Goal: Information Seeking & Learning: Check status

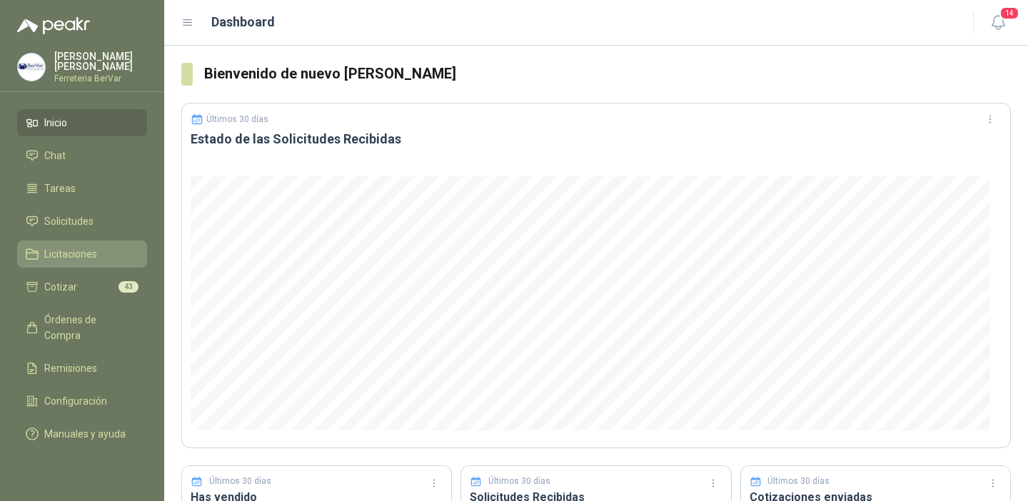
click at [86, 251] on span "Licitaciones" at bounding box center [70, 254] width 53 height 16
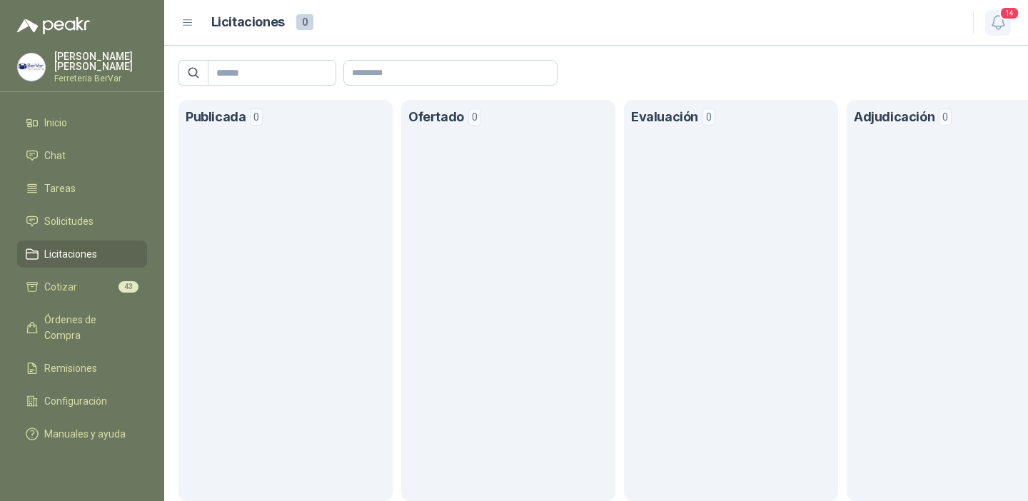
click at [1002, 20] on icon "button" at bounding box center [998, 23] width 12 height 14
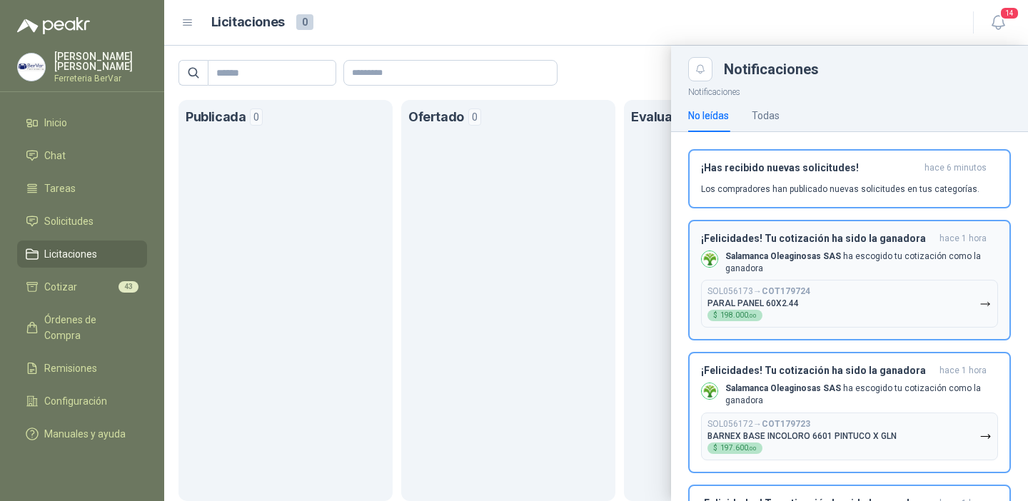
click at [981, 303] on icon "button" at bounding box center [985, 304] width 9 height 4
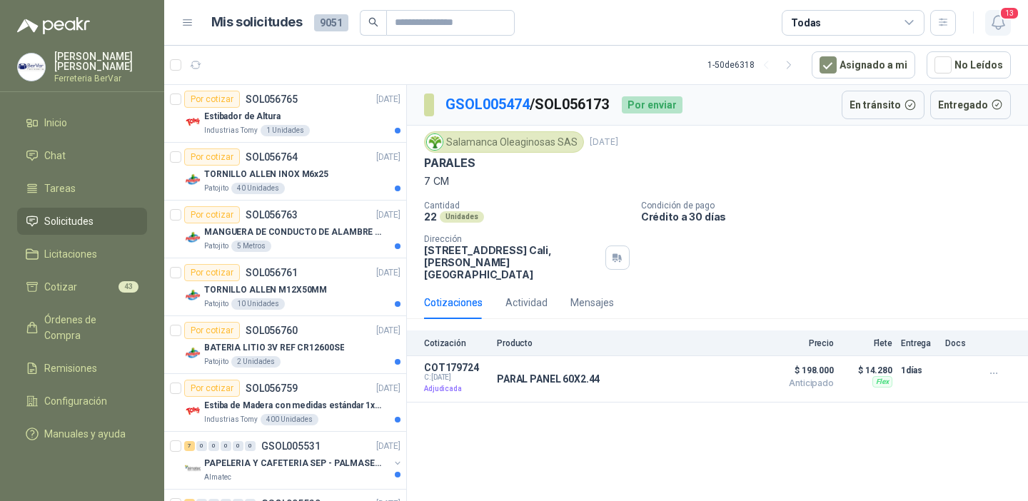
click at [1001, 16] on span "13" at bounding box center [1009, 13] width 20 height 14
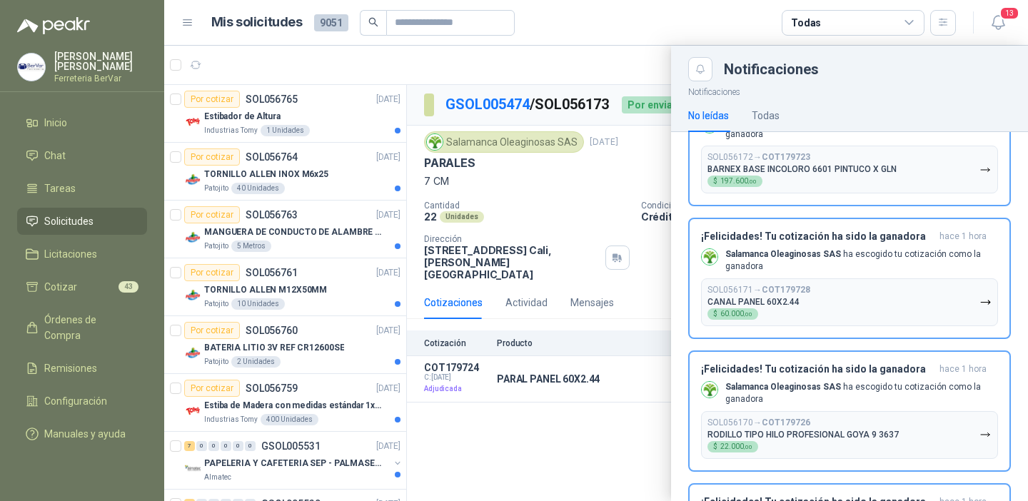
scroll to position [147, 0]
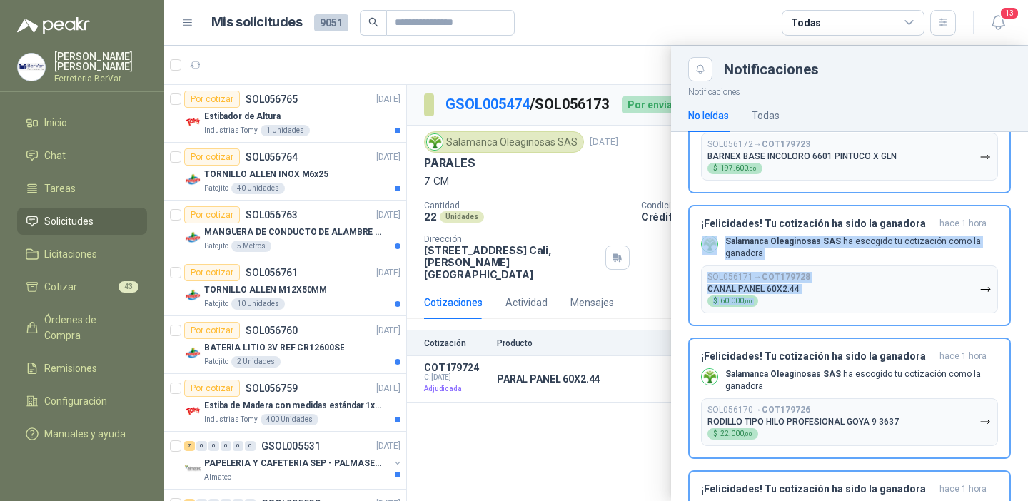
drag, startPoint x: 1016, startPoint y: 228, endPoint x: 1027, endPoint y: 268, distance: 41.6
click at [1027, 268] on div "¡Has recibido nuevas solicitudes! hace 14 minutos Los compradores han publicado…" at bounding box center [849, 316] width 357 height 369
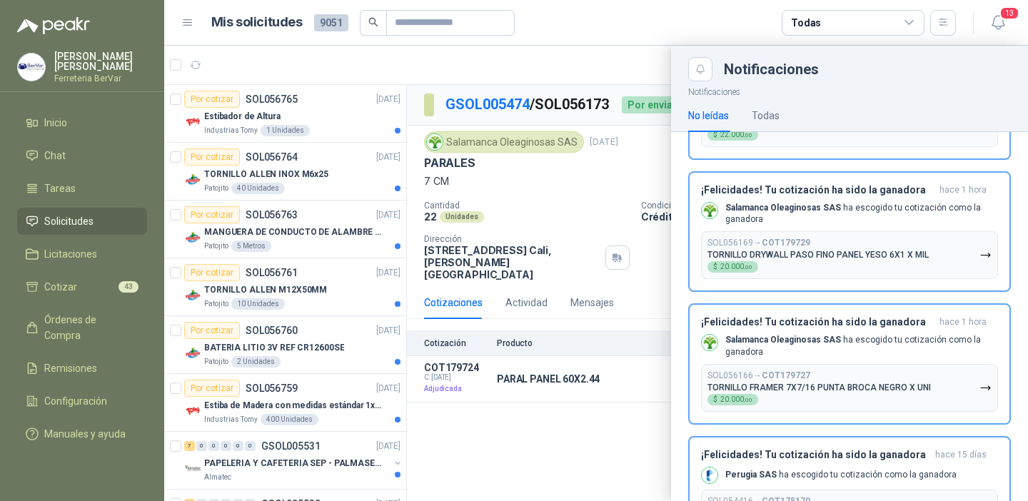
scroll to position [443, 0]
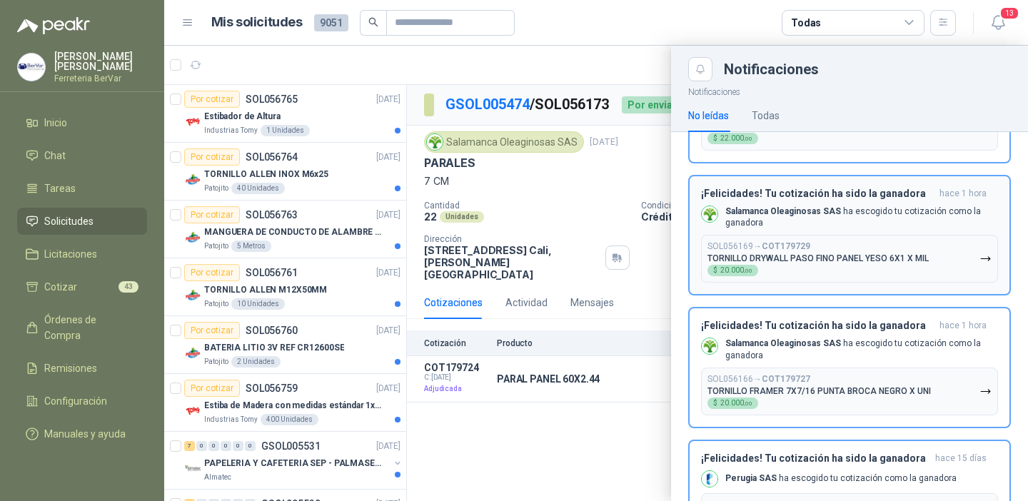
click at [979, 258] on icon "button" at bounding box center [985, 259] width 12 height 12
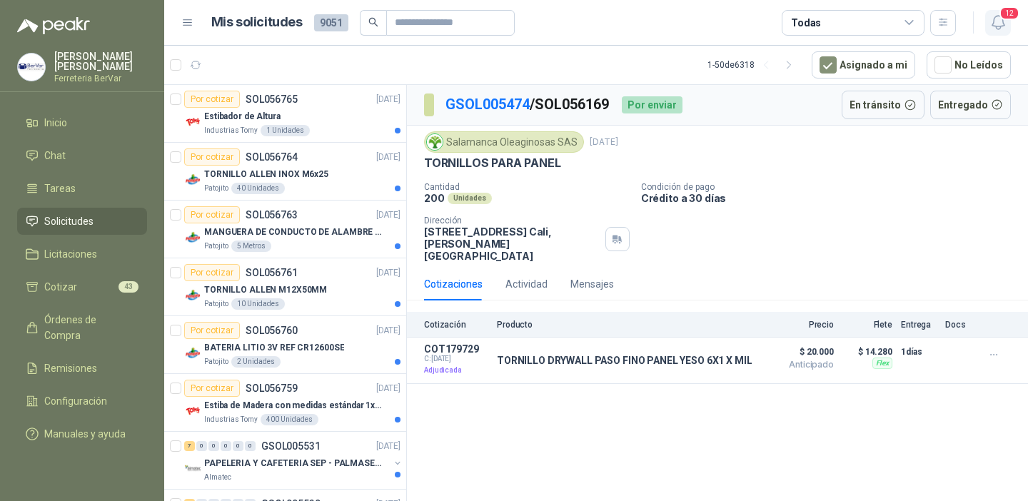
click at [995, 31] on button "12" at bounding box center [998, 23] width 26 height 26
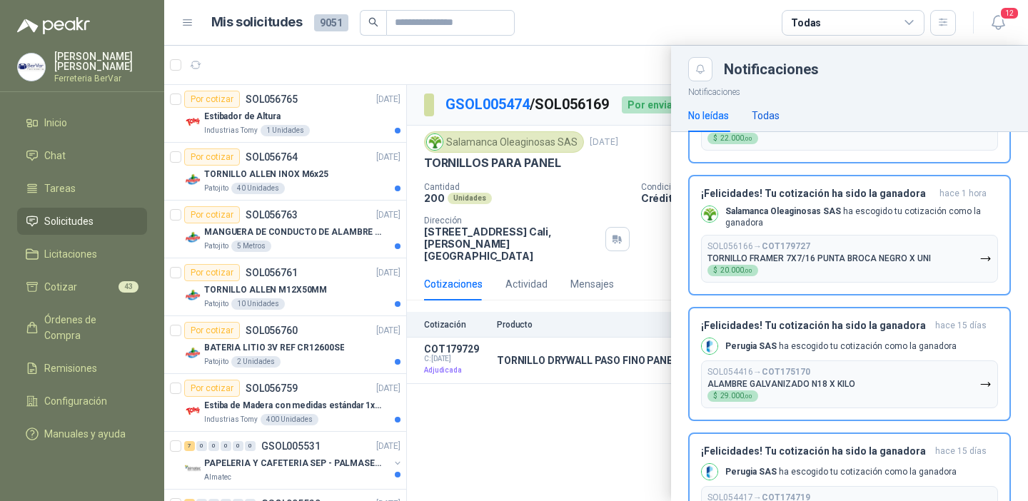
click at [775, 123] on div "Todas" at bounding box center [766, 116] width 28 height 16
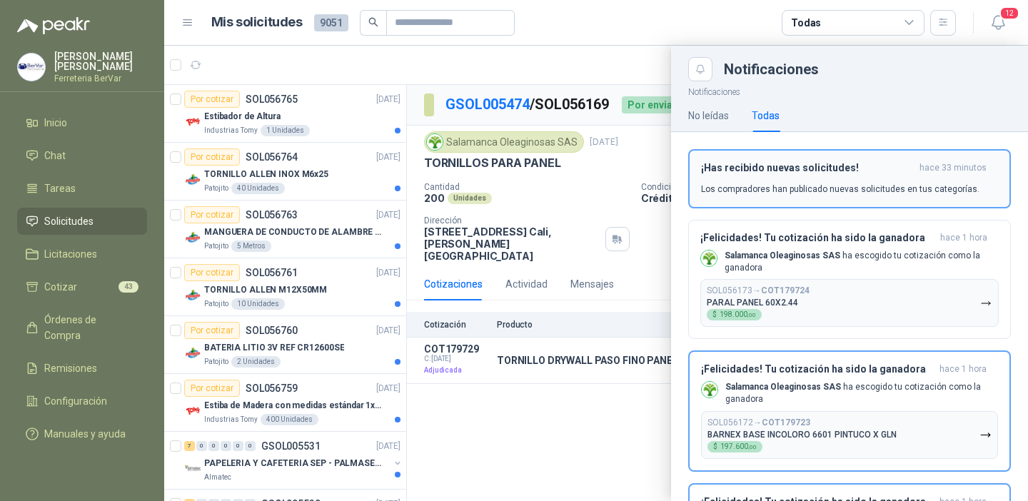
click at [790, 166] on h3 "¡Has recibido nuevas solicitudes!" at bounding box center [807, 168] width 213 height 12
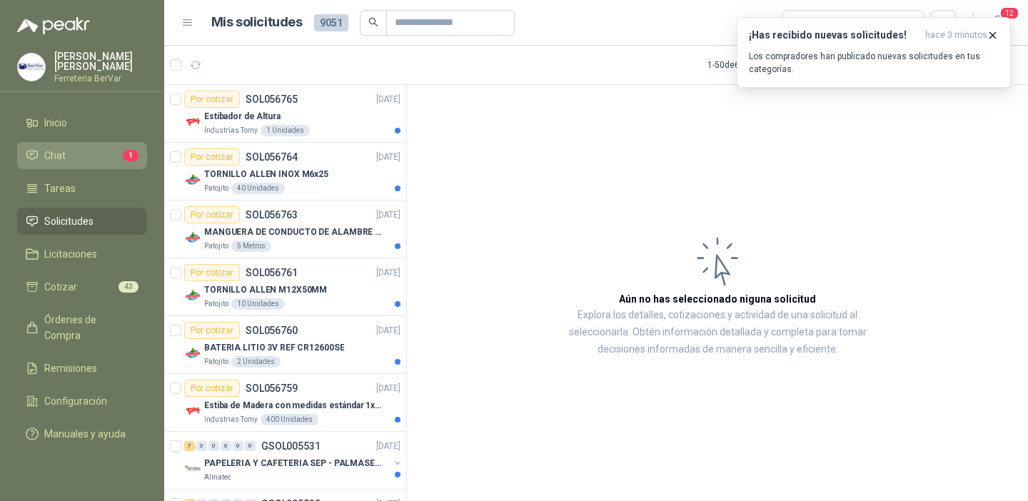
click at [60, 149] on span "Chat" at bounding box center [54, 156] width 21 height 16
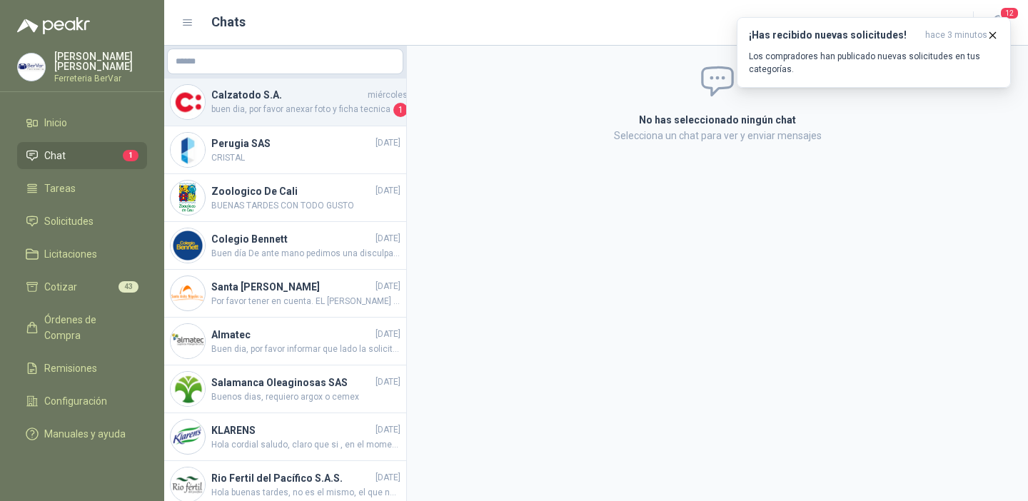
click at [283, 97] on h4 "Calzatodo S.A." at bounding box center [287, 95] width 153 height 16
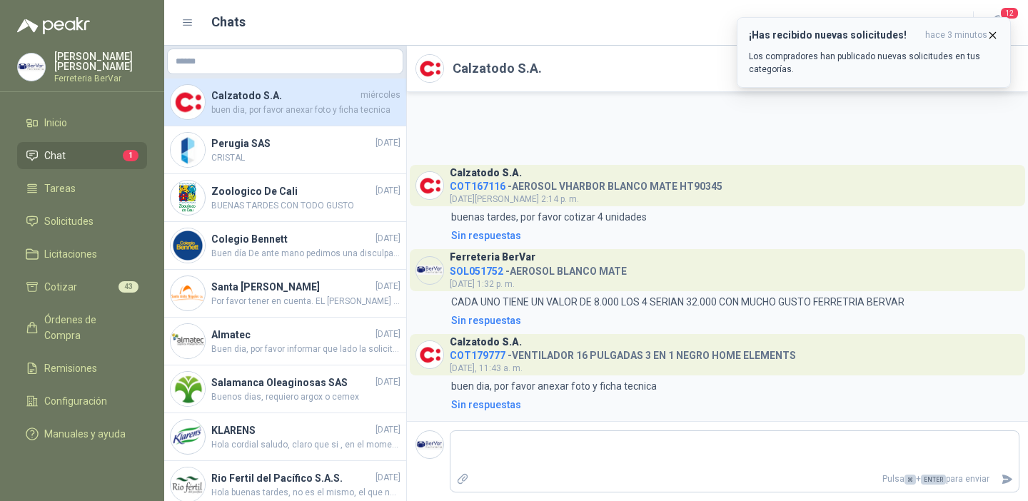
click at [993, 34] on icon "button" at bounding box center [993, 35] width 12 height 12
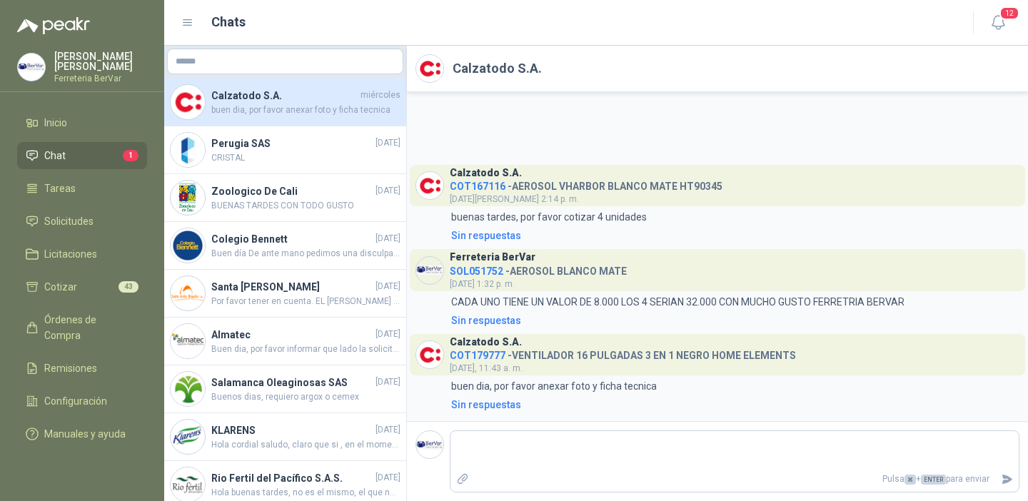
click at [923, 153] on div "Calzatodo S.A. COT167116 - AEROSOL VHARBOR BLANCO MATE HT90345 13 de agosto, 2:…" at bounding box center [717, 256] width 621 height 329
click at [84, 286] on li "Cotizar 43" at bounding box center [82, 287] width 113 height 16
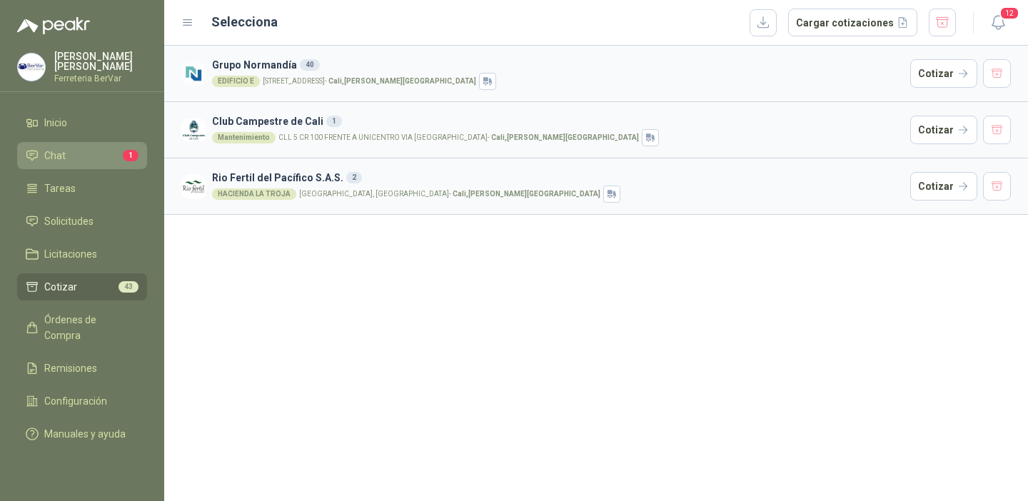
click at [68, 142] on link "Chat 1" at bounding box center [82, 155] width 130 height 27
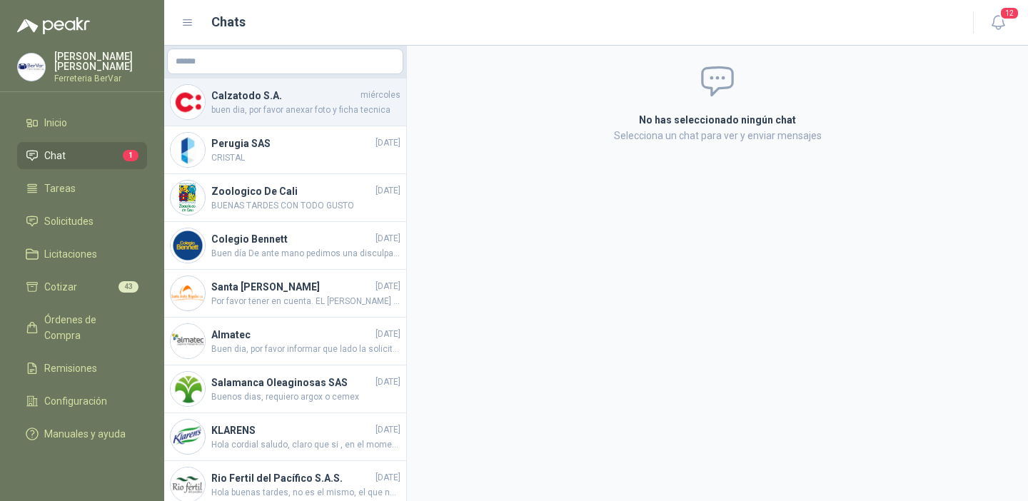
click at [247, 95] on h4 "Calzatodo S.A." at bounding box center [284, 96] width 146 height 16
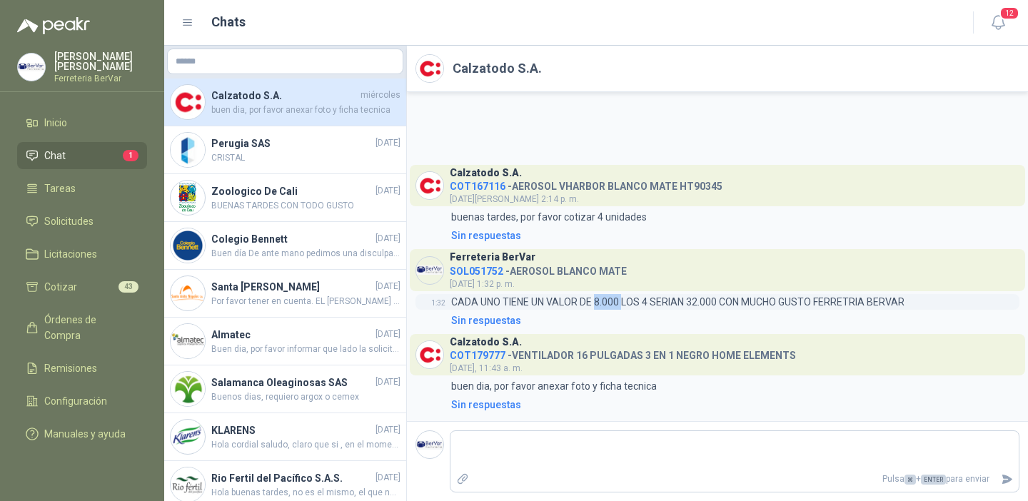
drag, startPoint x: 598, startPoint y: 301, endPoint x: 625, endPoint y: 302, distance: 26.5
click at [625, 302] on p "CADA UNO TIENE UN VALOR DE 8.000 LOS 4 SERIAN 32.000 CON MUCHO GUSTO FERRETRIA …" at bounding box center [677, 302] width 453 height 16
click at [676, 328] on div "Calzatodo S.A. COT167116 - AEROSOL VHARBOR BLANCO MATE HT90345 13 de agosto, 2:…" at bounding box center [717, 256] width 621 height 329
click at [91, 283] on li "Cotizar 43" at bounding box center [82, 287] width 113 height 16
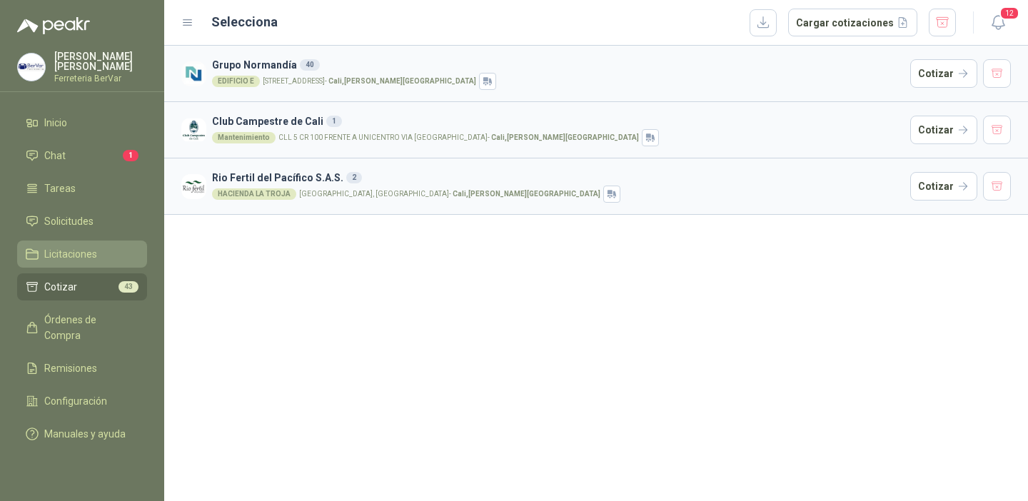
click at [106, 250] on li "Licitaciones" at bounding box center [82, 254] width 113 height 16
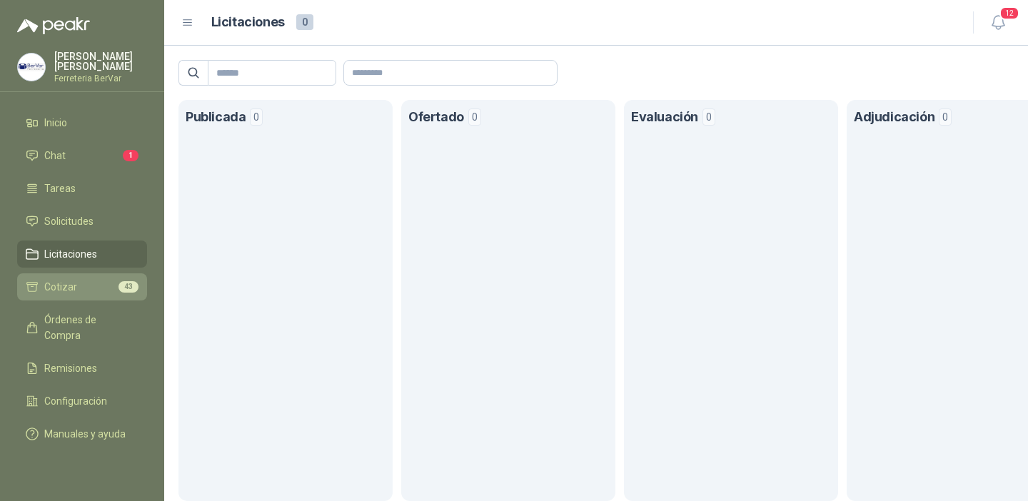
click at [101, 291] on li "Cotizar 43" at bounding box center [82, 287] width 113 height 16
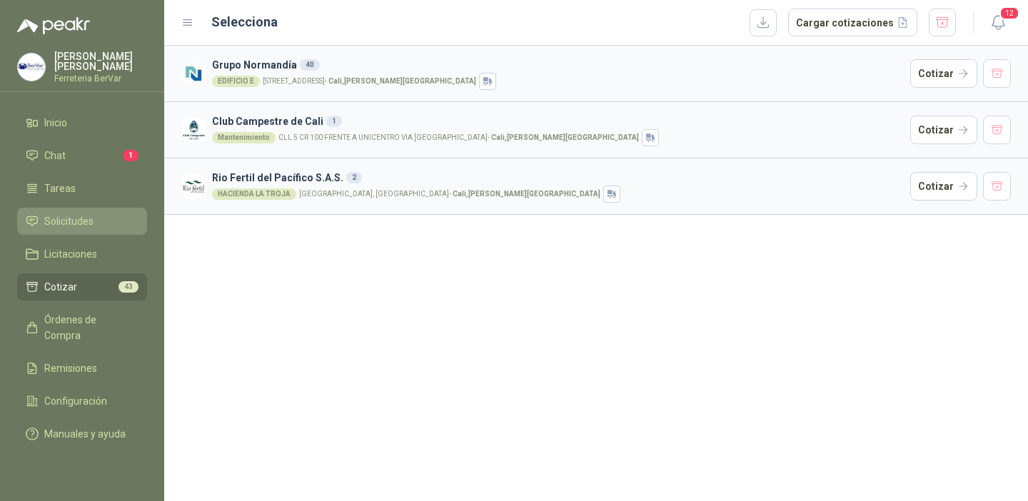
click at [119, 230] on link "Solicitudes" at bounding box center [82, 221] width 130 height 27
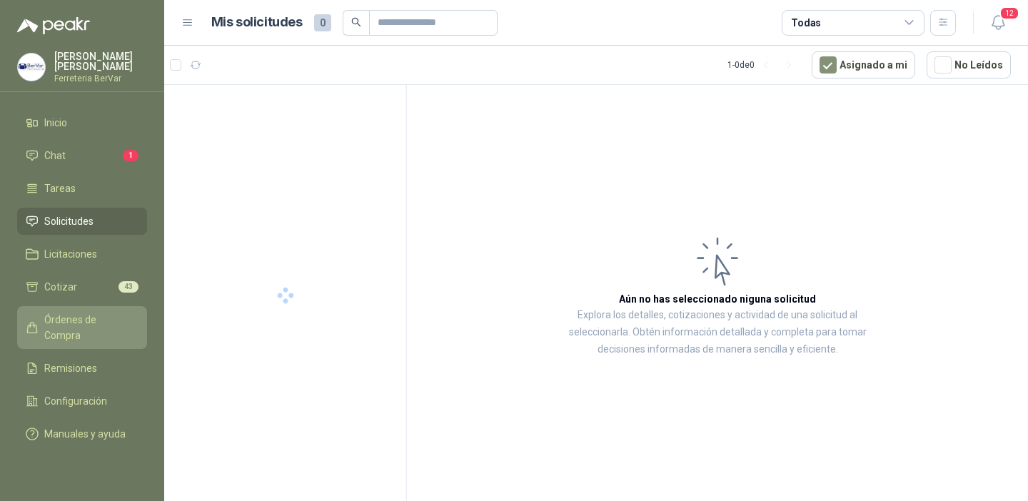
click at [107, 327] on link "Órdenes de Compra" at bounding box center [82, 327] width 130 height 43
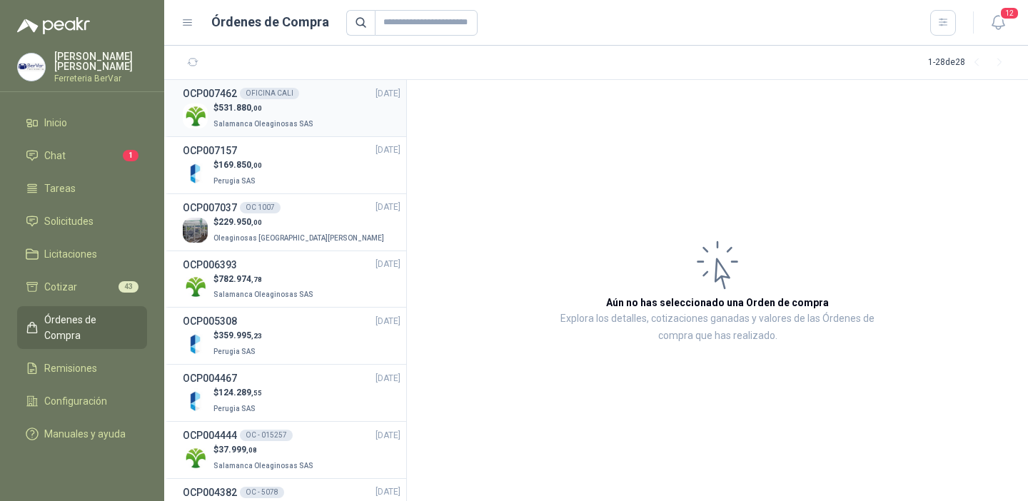
click at [333, 109] on div "$ 531.880 ,00 Salamanca Oleaginosas SAS" at bounding box center [292, 115] width 218 height 29
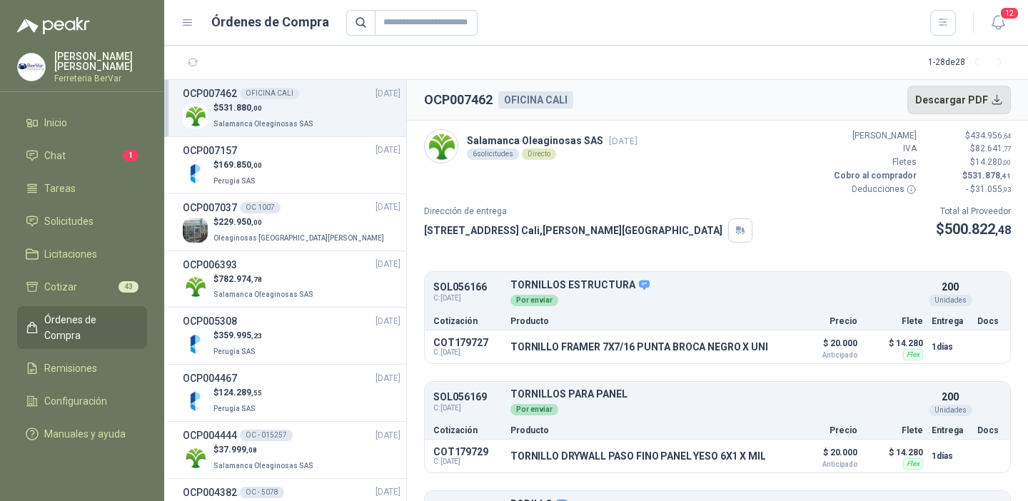
click at [985, 98] on button "Descargar PDF" at bounding box center [959, 100] width 104 height 29
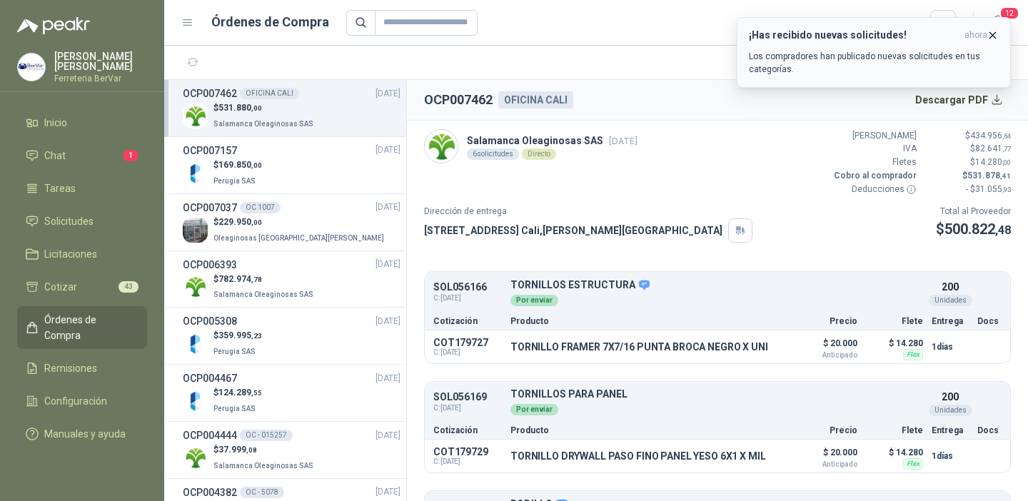
click at [992, 36] on icon "button" at bounding box center [993, 35] width 6 height 6
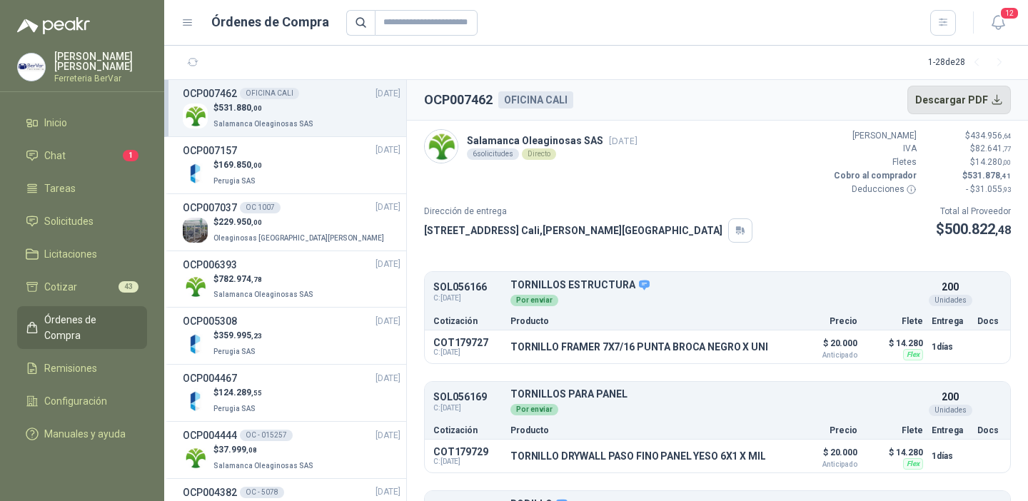
click at [974, 92] on button "Descargar PDF" at bounding box center [959, 100] width 104 height 29
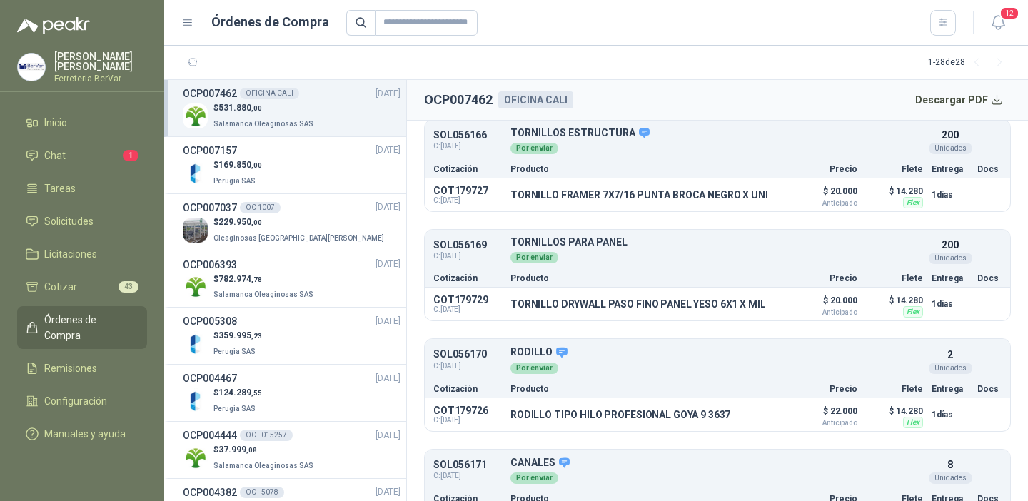
scroll to position [153, 0]
click at [1027, 314] on article "Salamanca Oleaginosas SAS 18 sept, 2025 6 solicitudes Directo Valor Bruto $ 434…" at bounding box center [717, 311] width 621 height 381
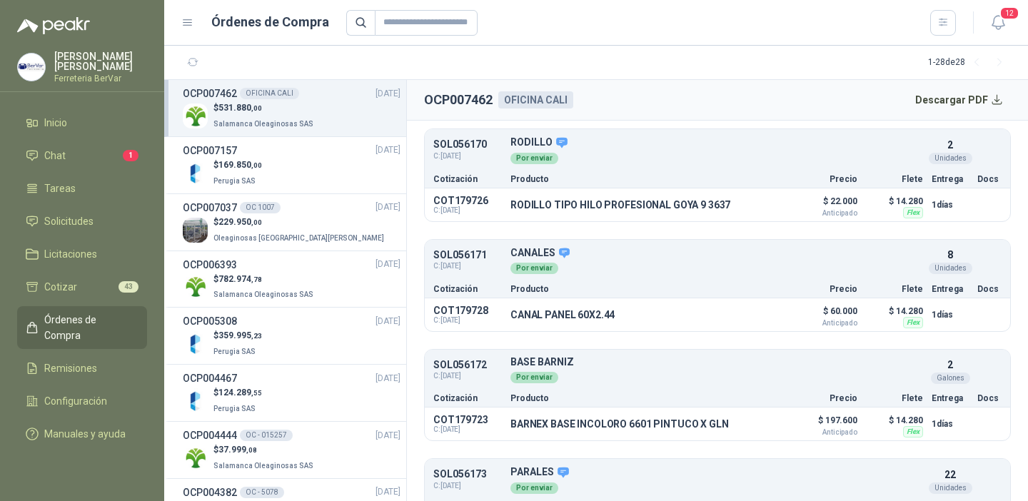
scroll to position [420, 0]
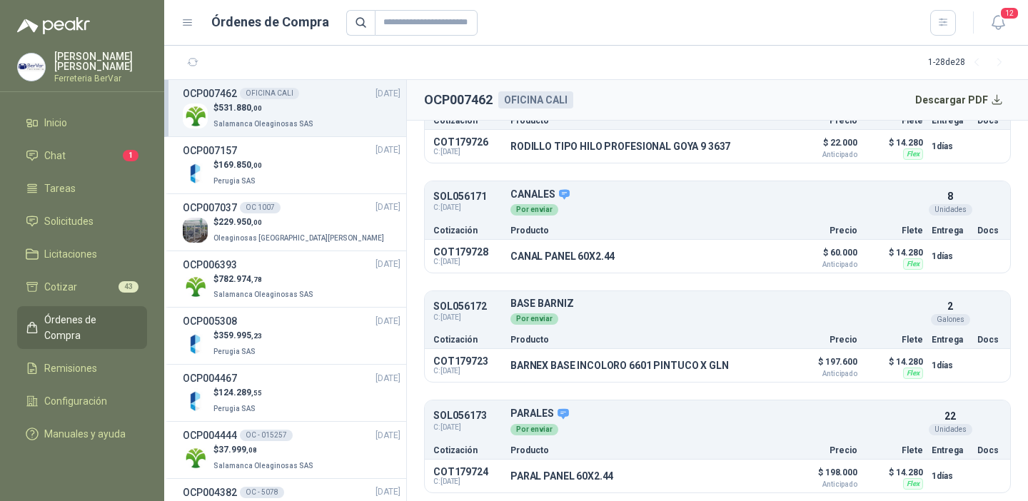
click at [845, 441] on div "Cotización Producto Precio Flete Entrega Docs" at bounding box center [717, 449] width 585 height 19
click at [652, 418] on p "PARALES" at bounding box center [716, 414] width 413 height 13
click at [994, 394] on ul "SOL056166 C: 16/09/2025 TORNILLOS ESTRUCTURA Detalles Por enviar 200 Unidades C…" at bounding box center [717, 172] width 587 height 642
click at [978, 405] on div "SOL056173 C: 16/09/2025 PARALES Detalles Por enviar 22 Unidades" at bounding box center [717, 421] width 585 height 37
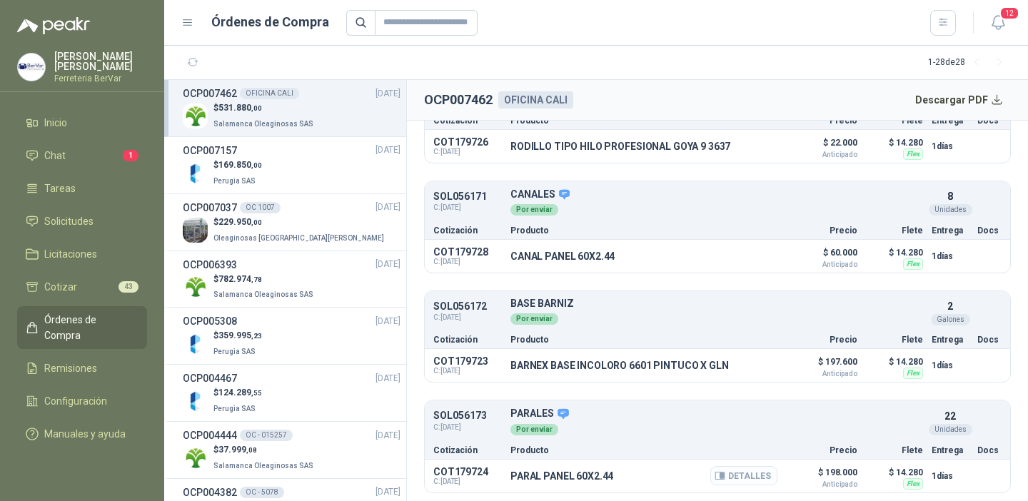
click at [715, 475] on icon "button" at bounding box center [719, 476] width 9 height 7
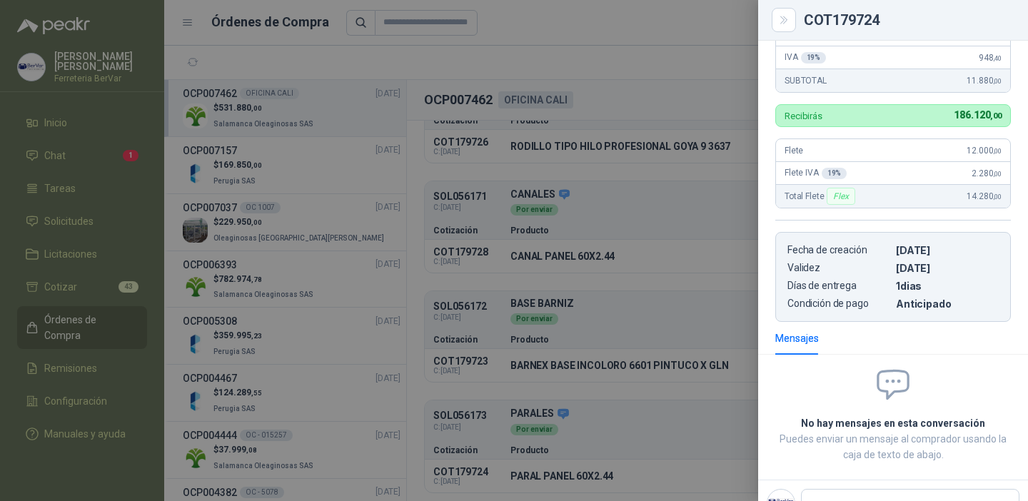
scroll to position [222, 0]
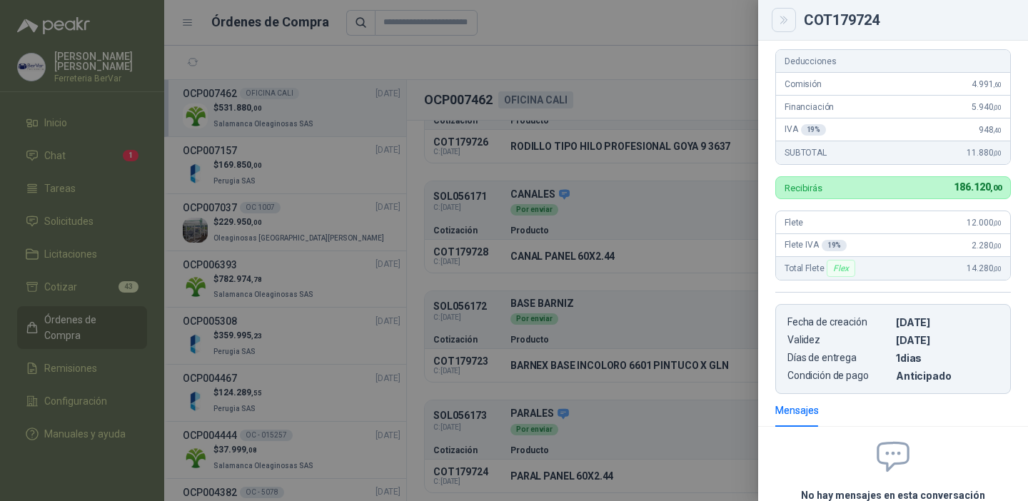
click at [783, 22] on icon "Close" at bounding box center [784, 20] width 12 height 12
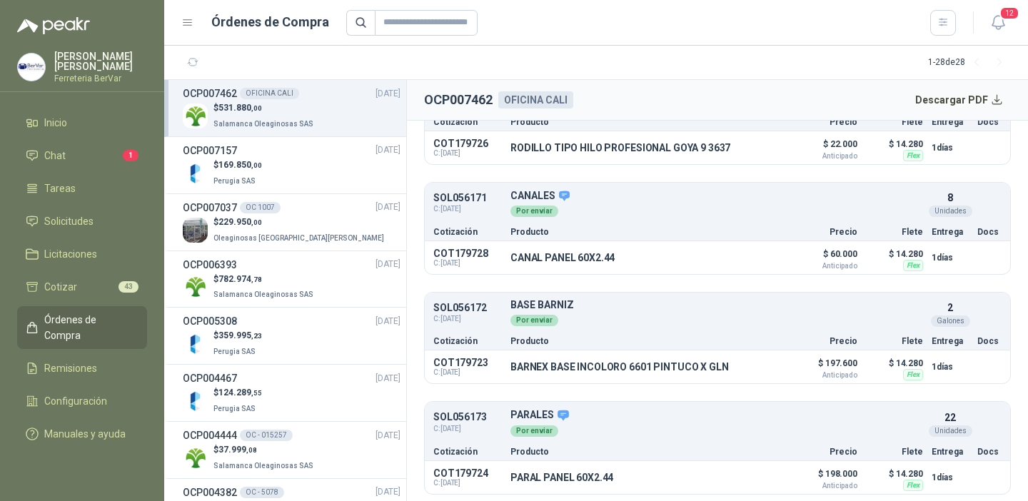
scroll to position [420, 0]
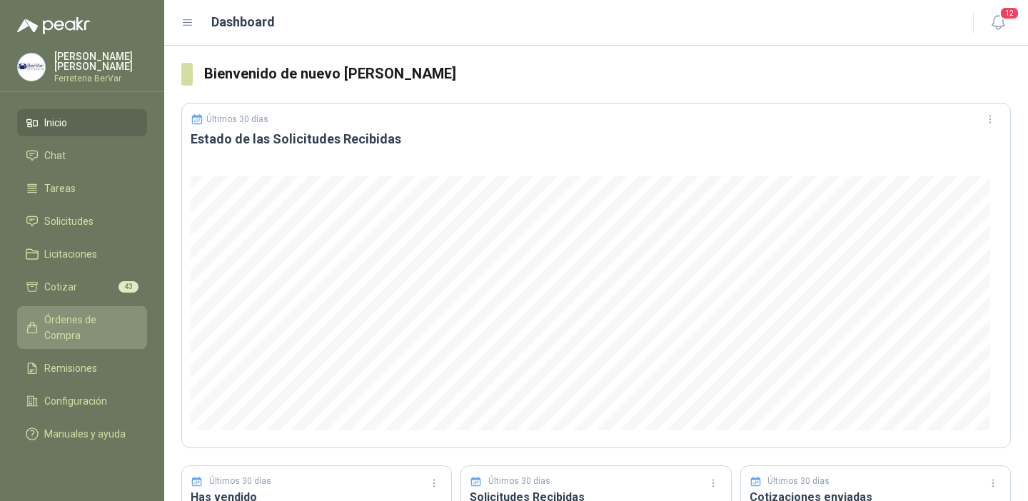
click at [109, 321] on span "Órdenes de Compra" at bounding box center [88, 327] width 89 height 31
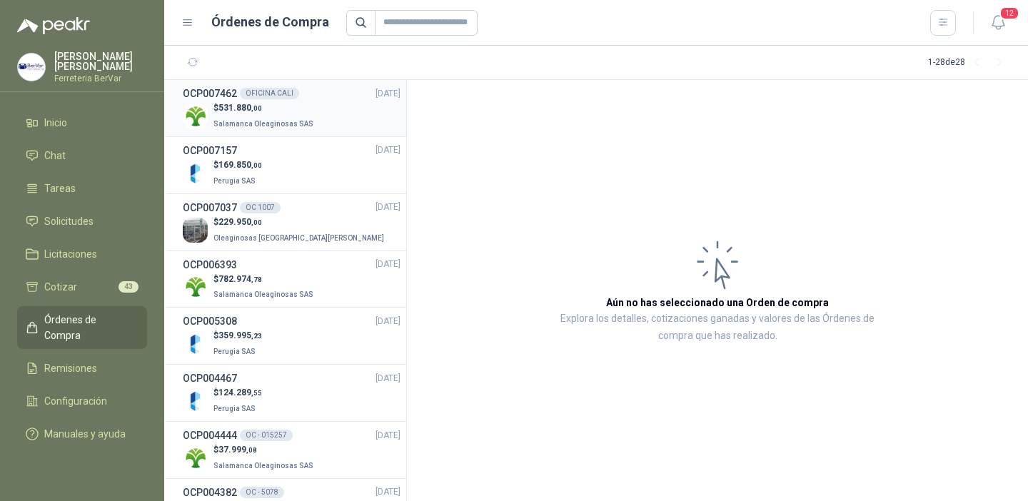
click at [346, 107] on div "$ 531.880 ,00 Salamanca Oleaginosas SAS" at bounding box center [292, 115] width 218 height 29
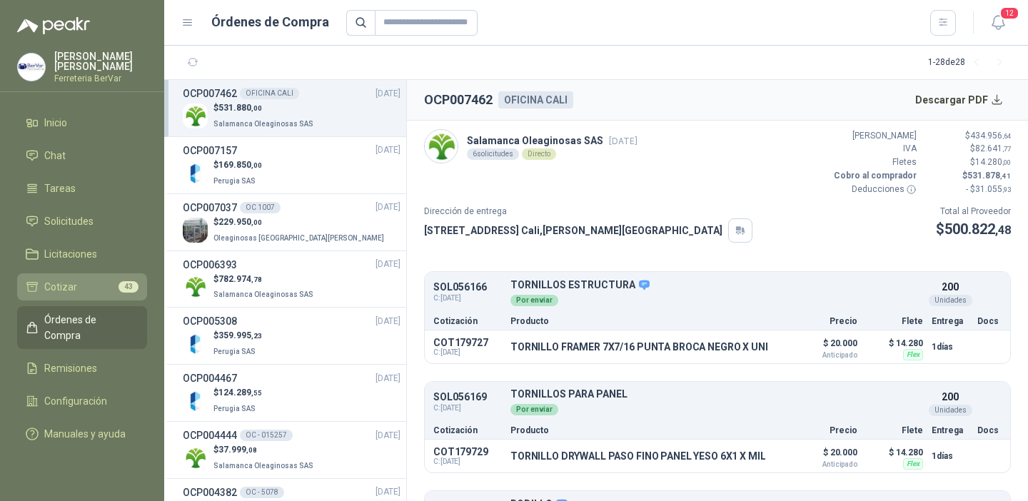
click at [56, 283] on span "Cotizar" at bounding box center [60, 287] width 33 height 16
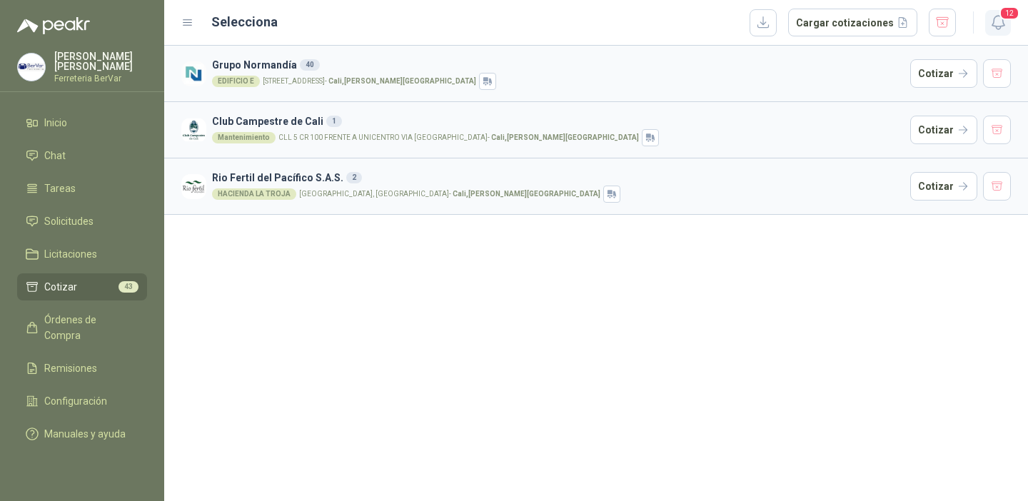
click at [1002, 22] on icon "button" at bounding box center [998, 23] width 18 height 18
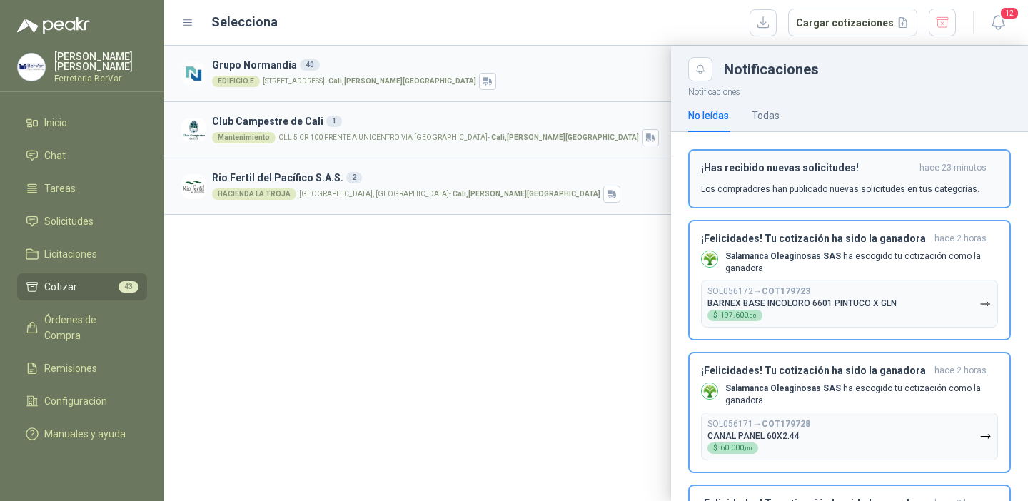
click at [794, 178] on div "¡Has recibido nuevas solicitudes! hace 23 minutos Los compradores han publicado…" at bounding box center [849, 179] width 297 height 34
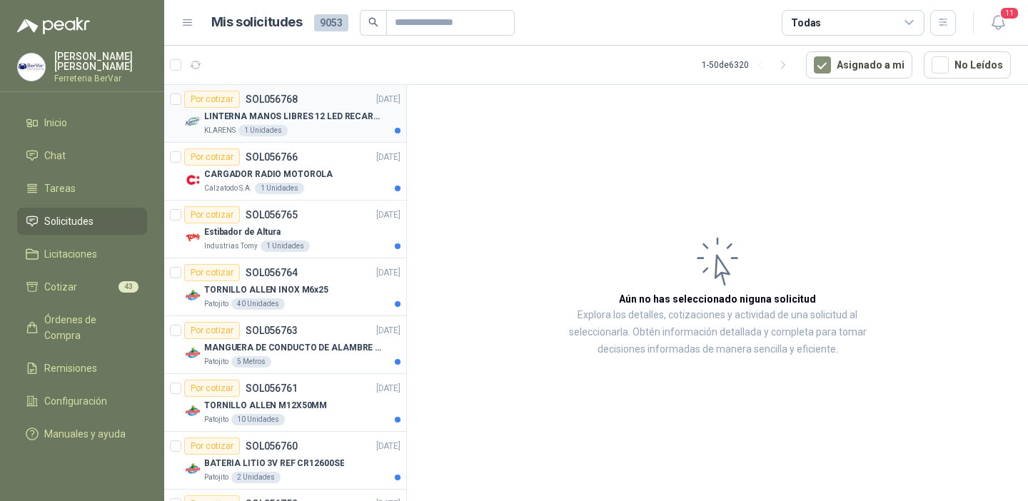
click at [339, 104] on div "Por cotizar SOL056768 [DATE]" at bounding box center [292, 99] width 216 height 17
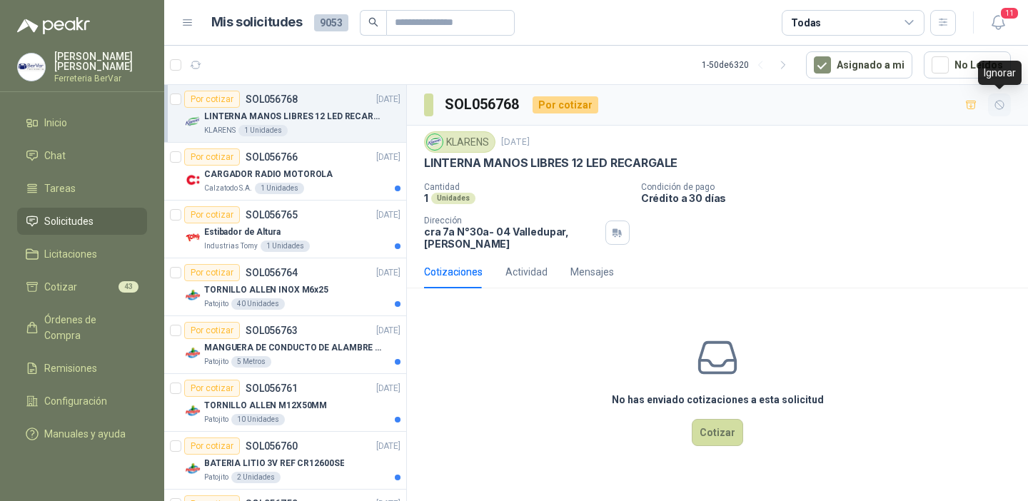
click at [992, 114] on button "button" at bounding box center [999, 105] width 23 height 23
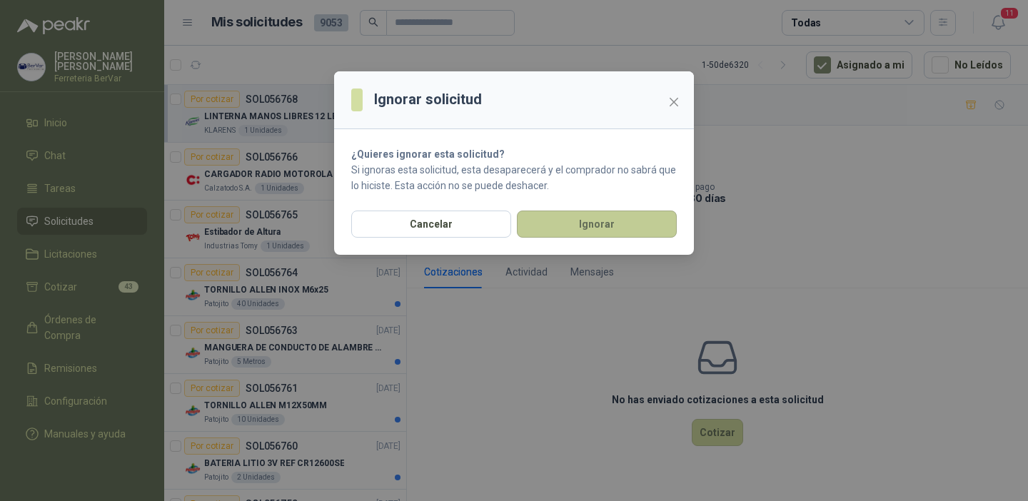
click at [572, 220] on button "Ignorar" at bounding box center [597, 224] width 160 height 27
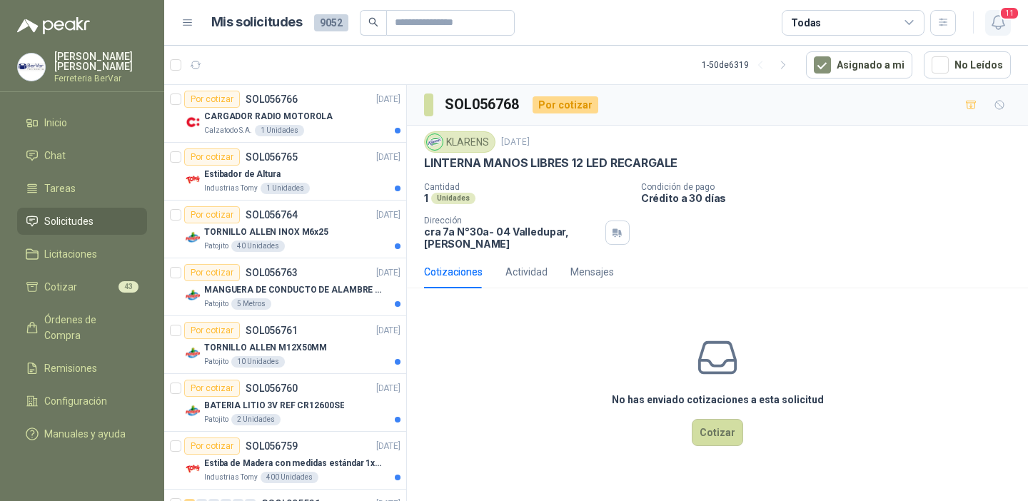
click at [992, 16] on icon "button" at bounding box center [998, 23] width 18 height 18
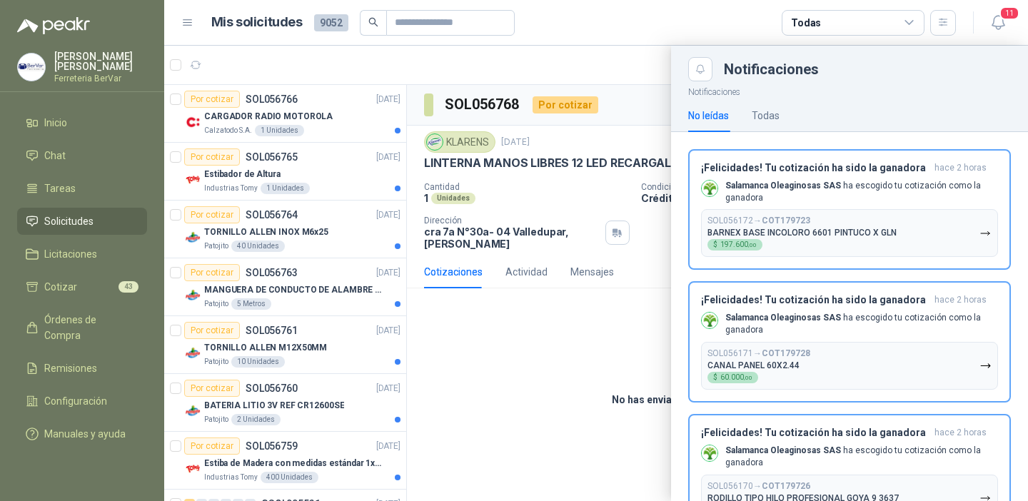
click at [780, 112] on div "No leídas Todas" at bounding box center [849, 115] width 323 height 33
click at [772, 109] on div "Todas" at bounding box center [766, 116] width 28 height 16
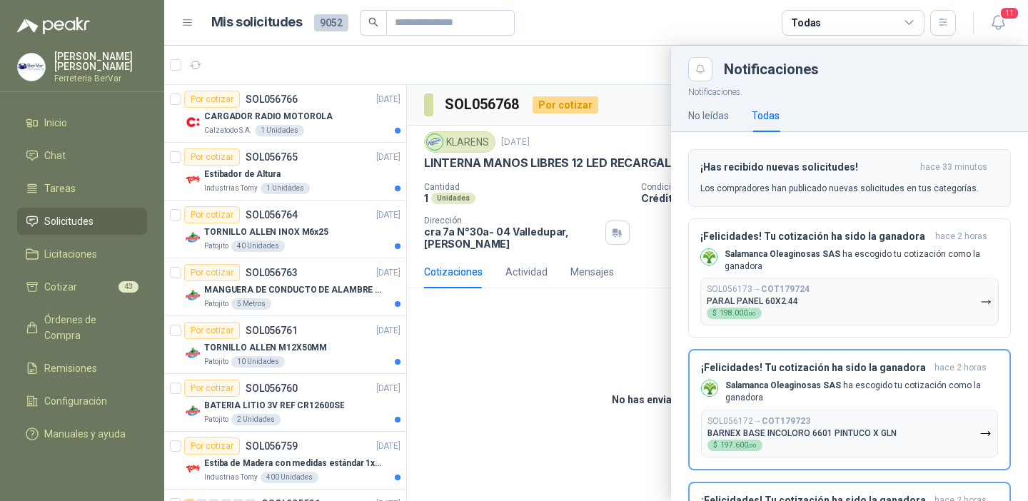
click at [755, 168] on h3 "¡Has recibido nuevas solicitudes!" at bounding box center [807, 167] width 214 height 12
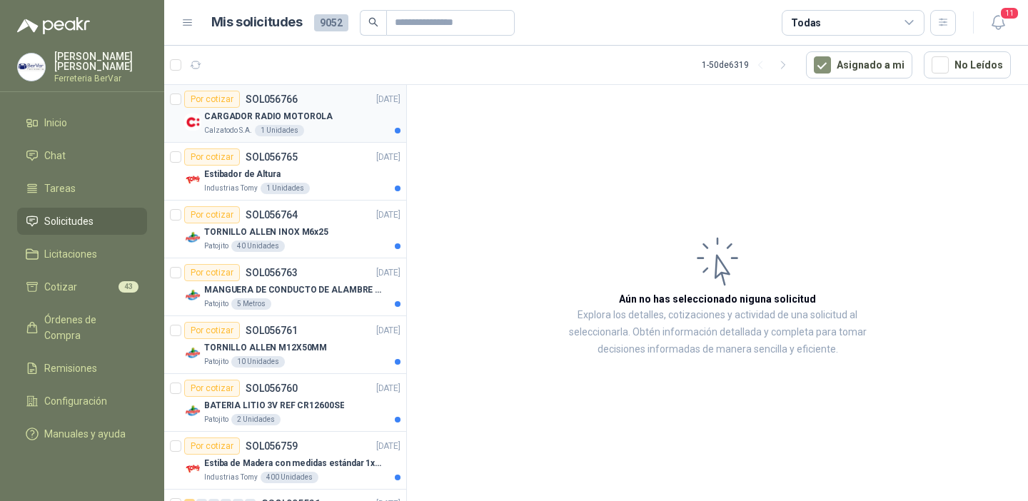
click at [333, 121] on div "CARGADOR RADIO MOTOROLA" at bounding box center [302, 116] width 196 height 17
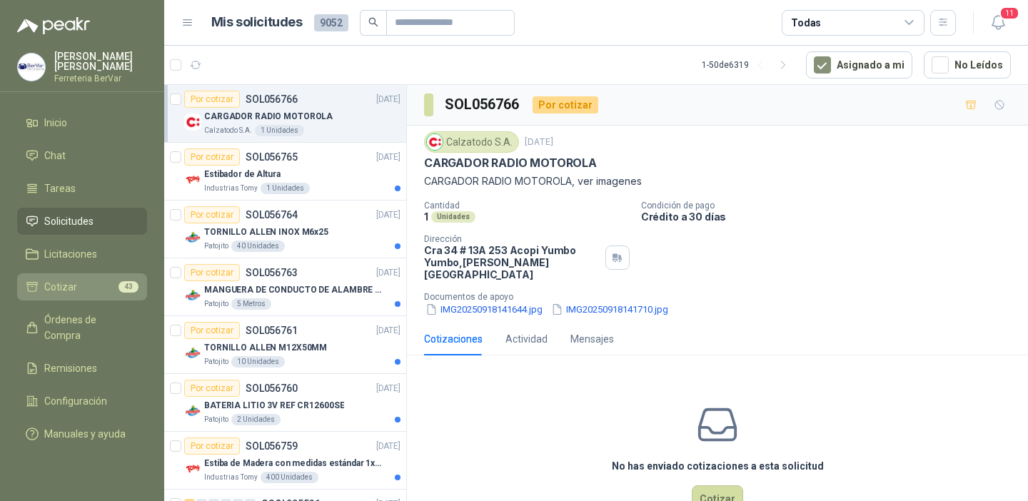
click at [55, 281] on span "Cotizar" at bounding box center [60, 287] width 33 height 16
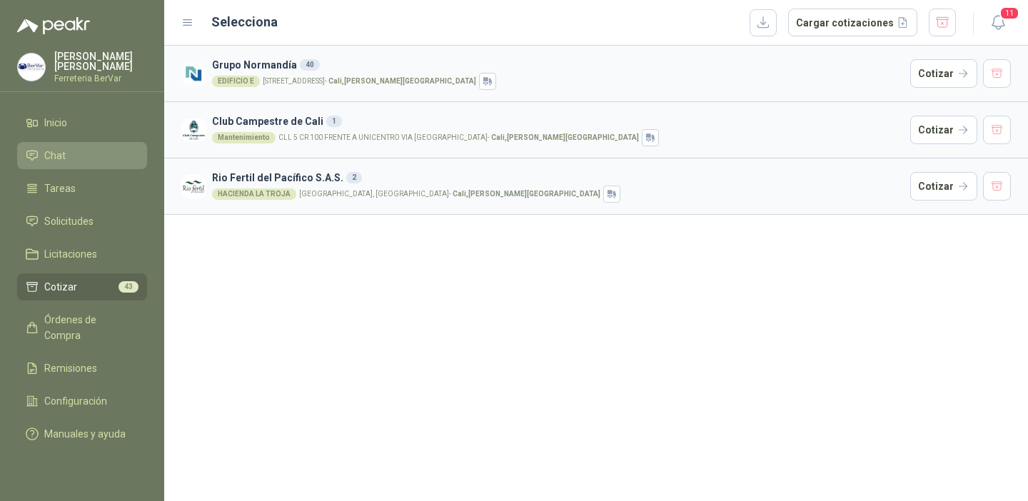
click at [99, 163] on link "Chat" at bounding box center [82, 155] width 130 height 27
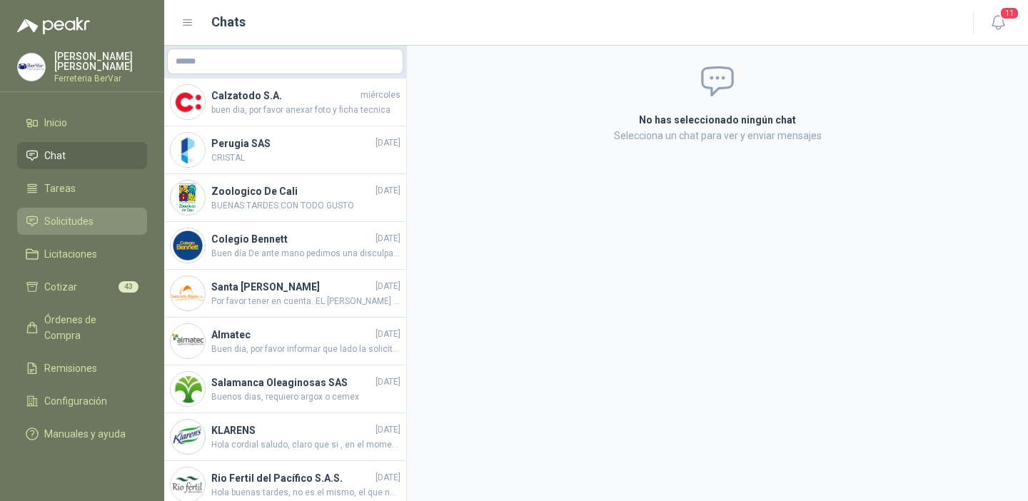
click at [94, 219] on li "Solicitudes" at bounding box center [82, 221] width 113 height 16
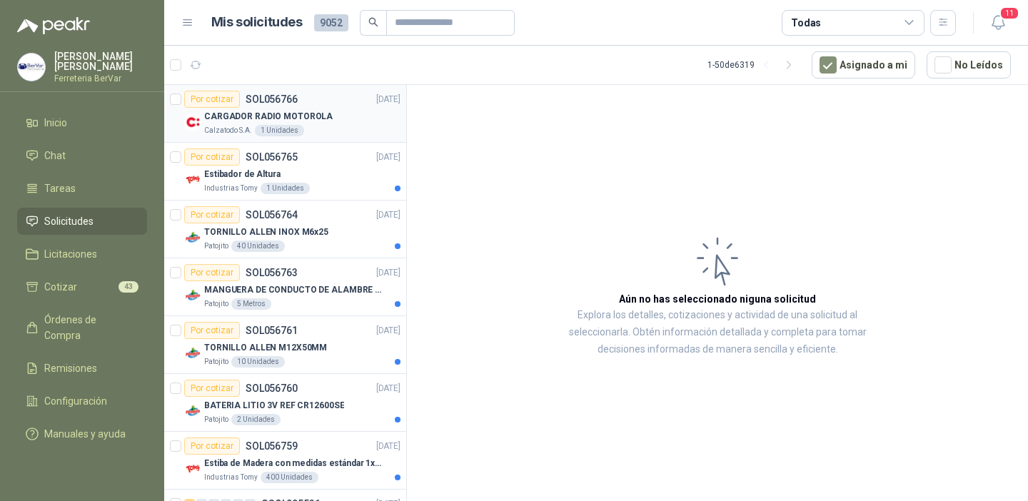
click at [363, 133] on div "Calzatodo S.A. 1 Unidades" at bounding box center [302, 130] width 196 height 11
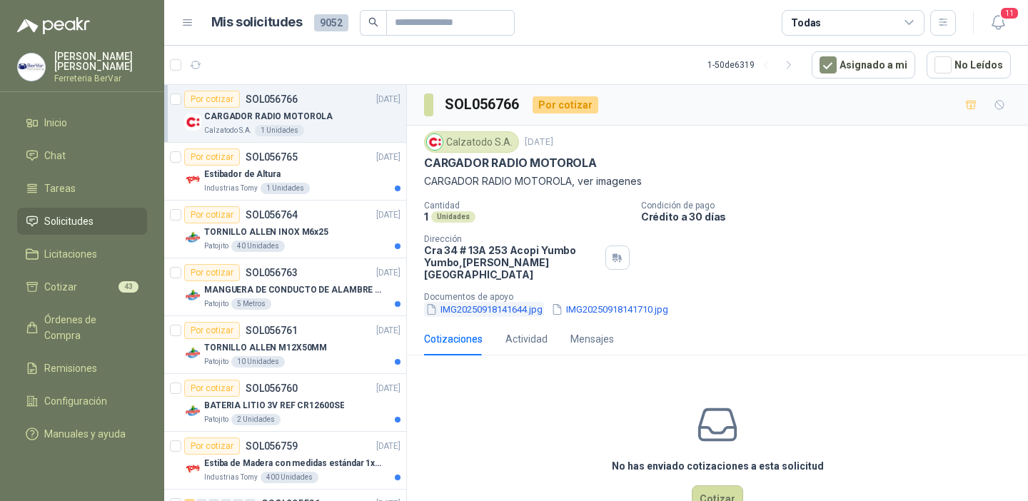
click at [473, 302] on button "IMG20250918141644.jpg" at bounding box center [484, 309] width 120 height 15
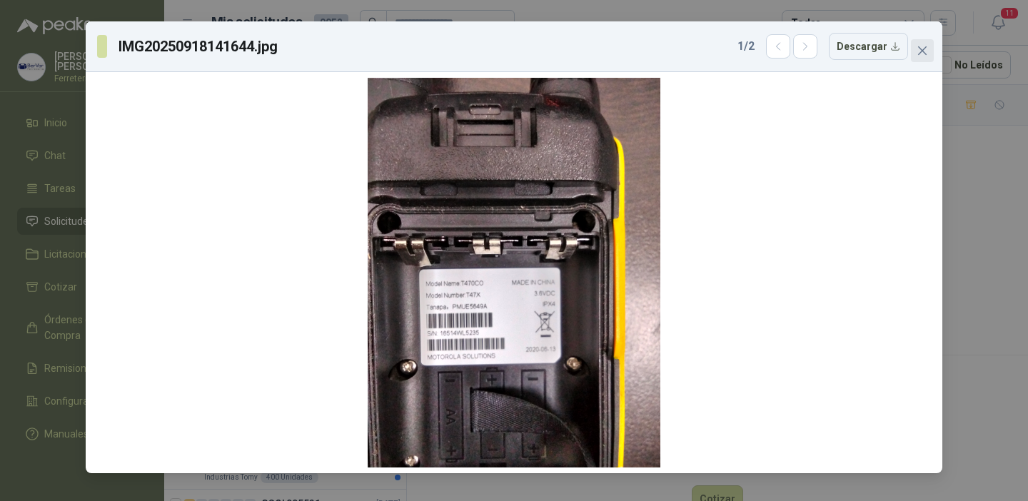
click at [921, 42] on button "Close" at bounding box center [922, 50] width 23 height 23
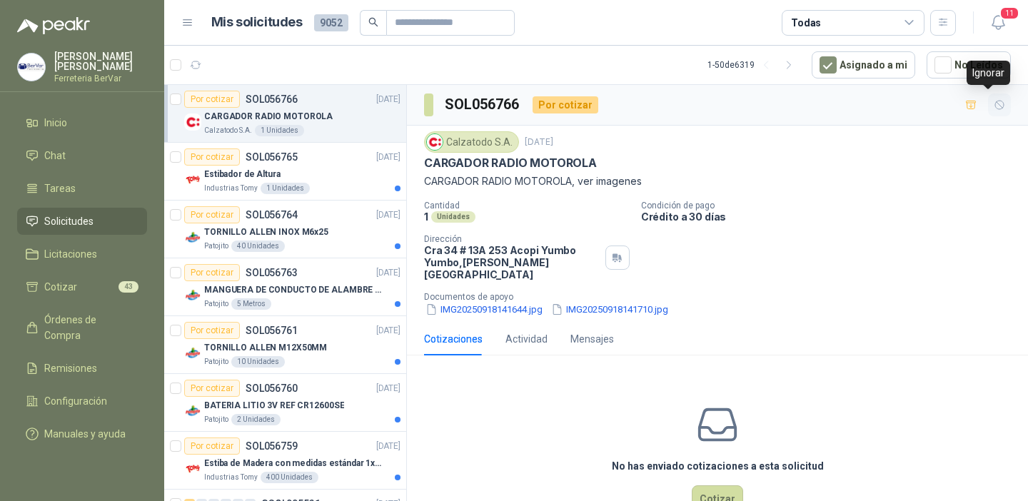
click at [994, 108] on icon "button" at bounding box center [1000, 105] width 12 height 12
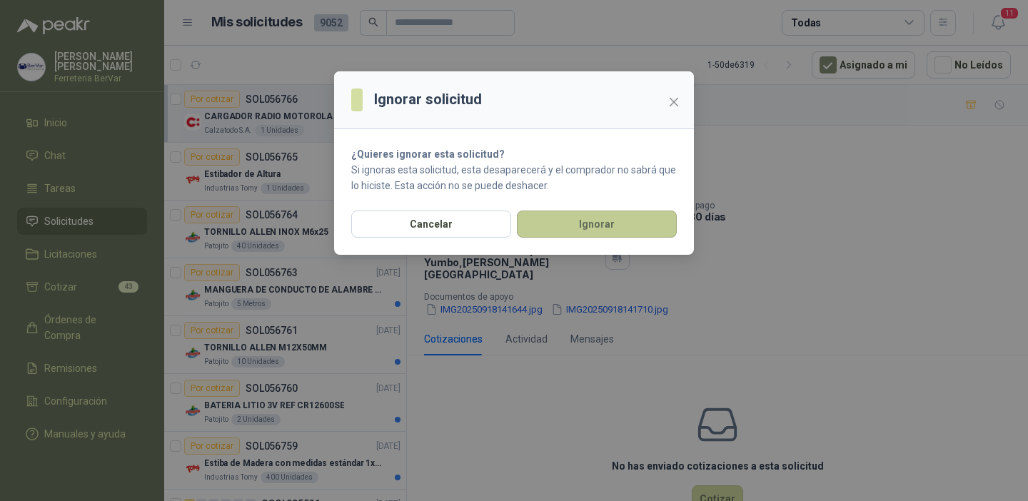
click at [670, 225] on button "Ignorar" at bounding box center [597, 224] width 160 height 27
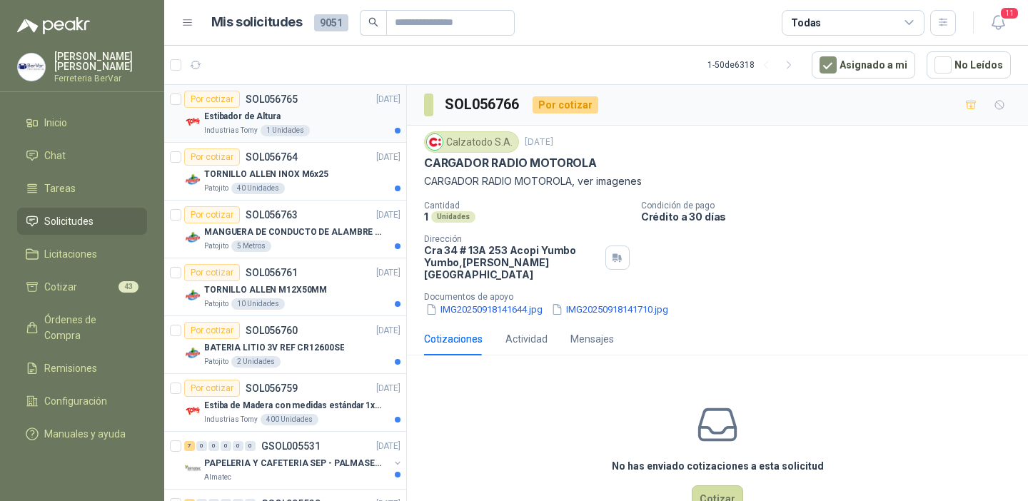
click at [381, 128] on div "Industrias Tomy 1 Unidades" at bounding box center [302, 130] width 196 height 11
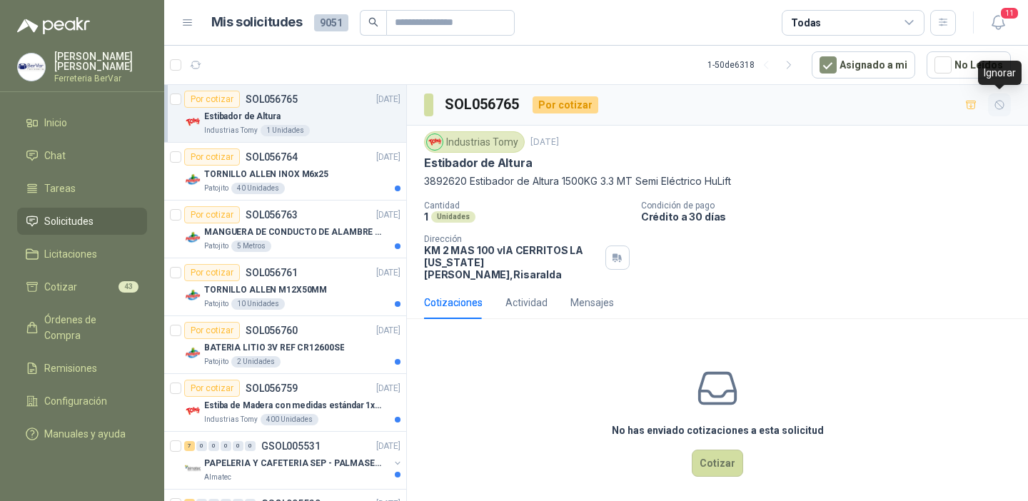
click at [997, 104] on icon "button" at bounding box center [1000, 105] width 12 height 12
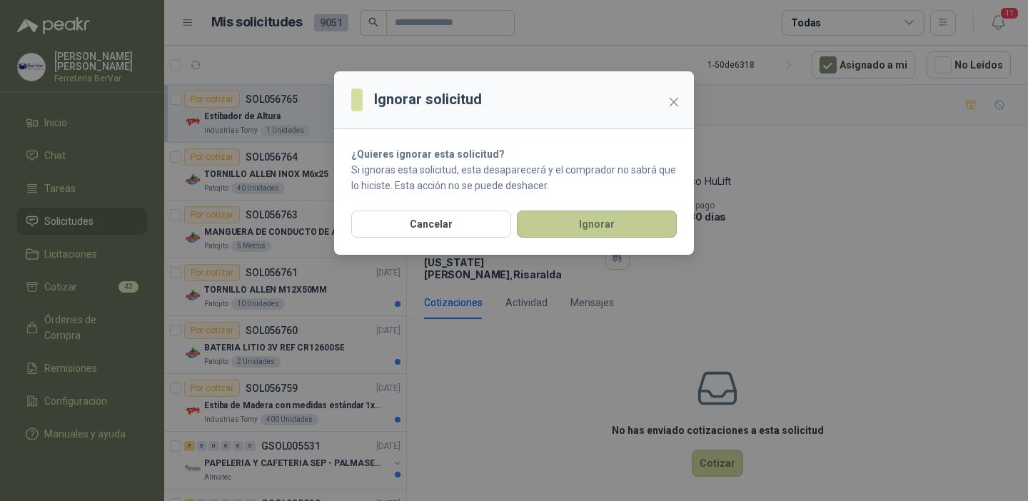
click at [658, 218] on button "Ignorar" at bounding box center [597, 224] width 160 height 27
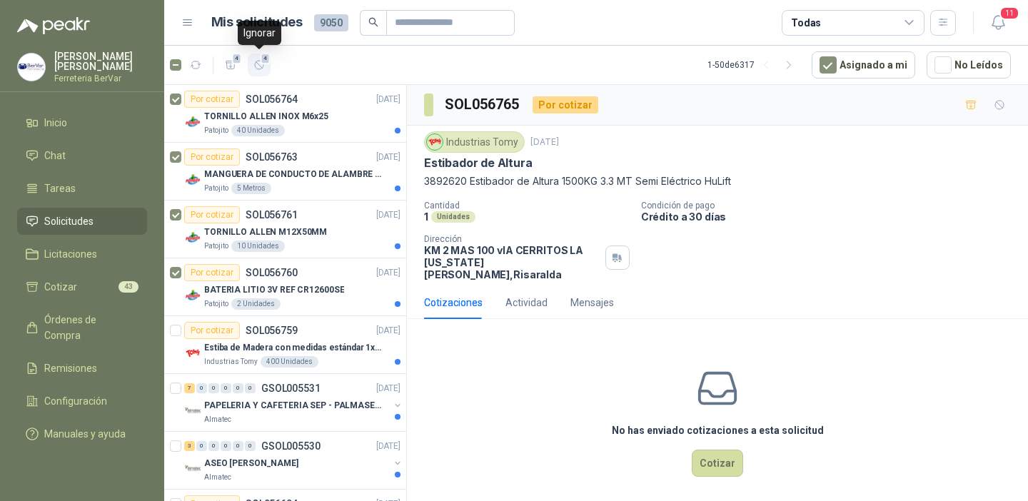
click at [265, 75] on button "4" at bounding box center [259, 65] width 23 height 23
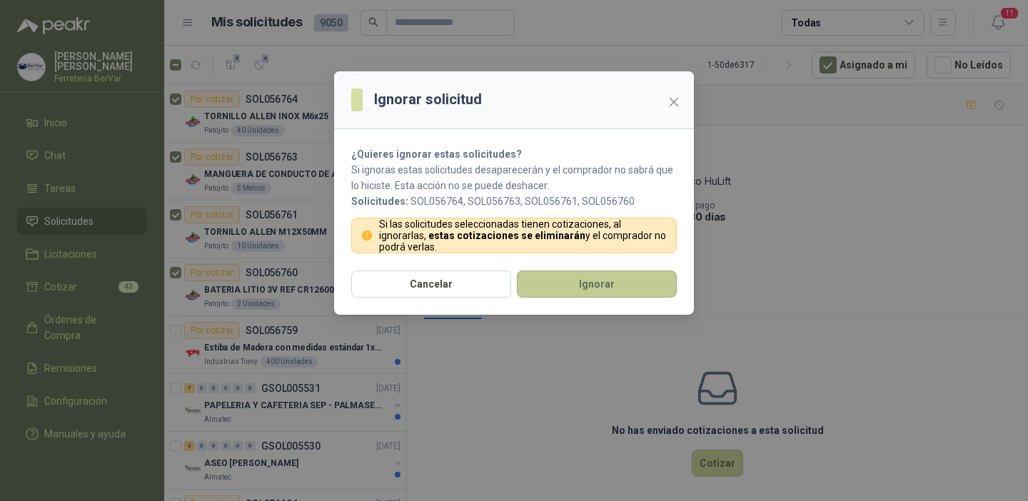
click at [545, 281] on button "Ignorar" at bounding box center [597, 284] width 160 height 27
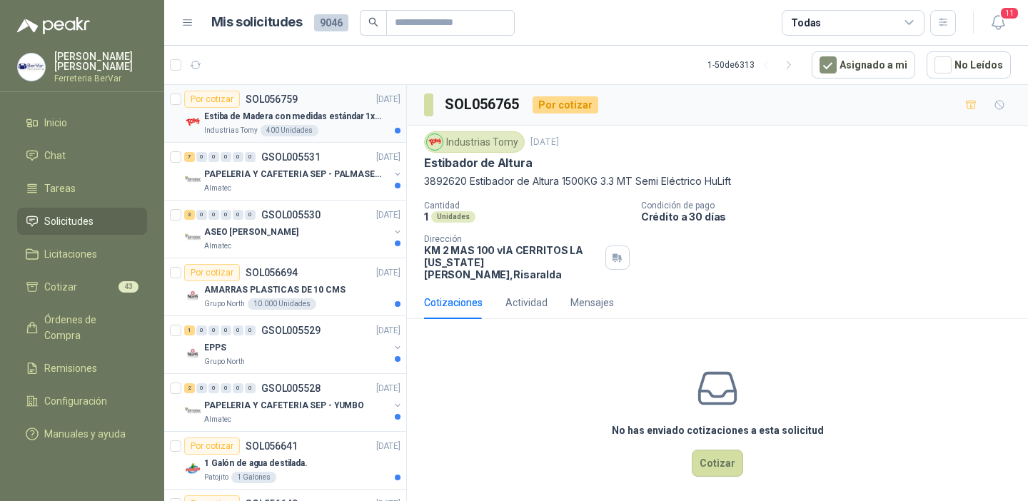
click at [354, 125] on div "Industrias Tomy 400 Unidades" at bounding box center [302, 130] width 196 height 11
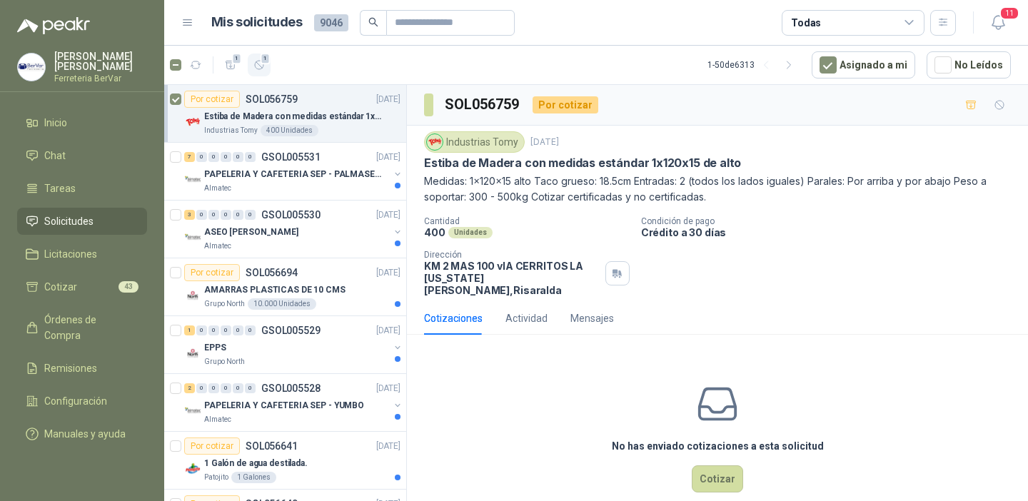
click at [257, 70] on icon "button" at bounding box center [259, 65] width 12 height 12
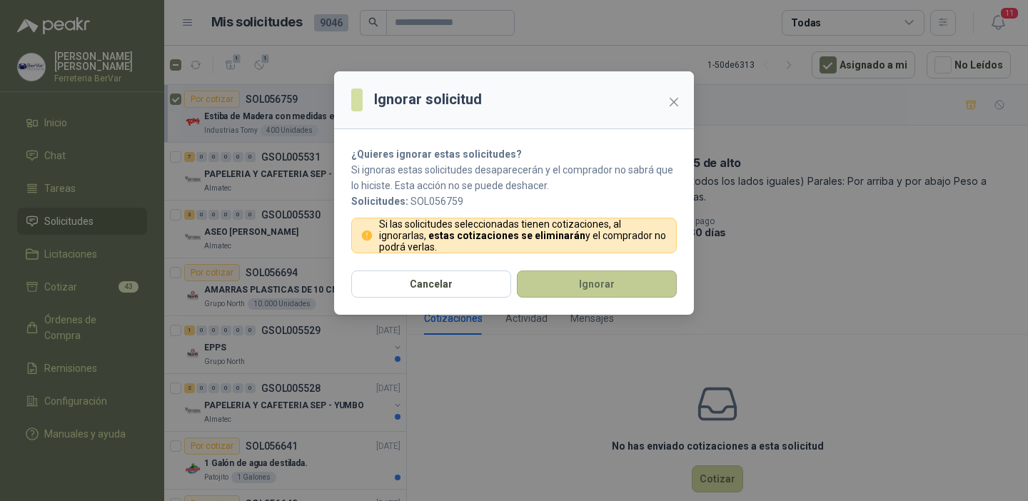
click at [530, 274] on button "Ignorar" at bounding box center [597, 284] width 160 height 27
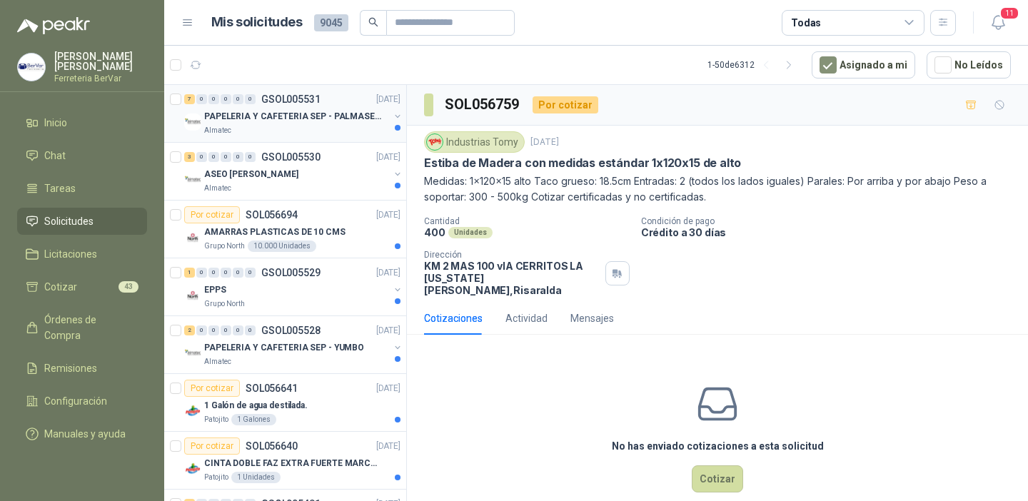
click at [296, 111] on p "PAPELERIA Y CAFETERIA SEP - PALMASECA" at bounding box center [293, 117] width 178 height 14
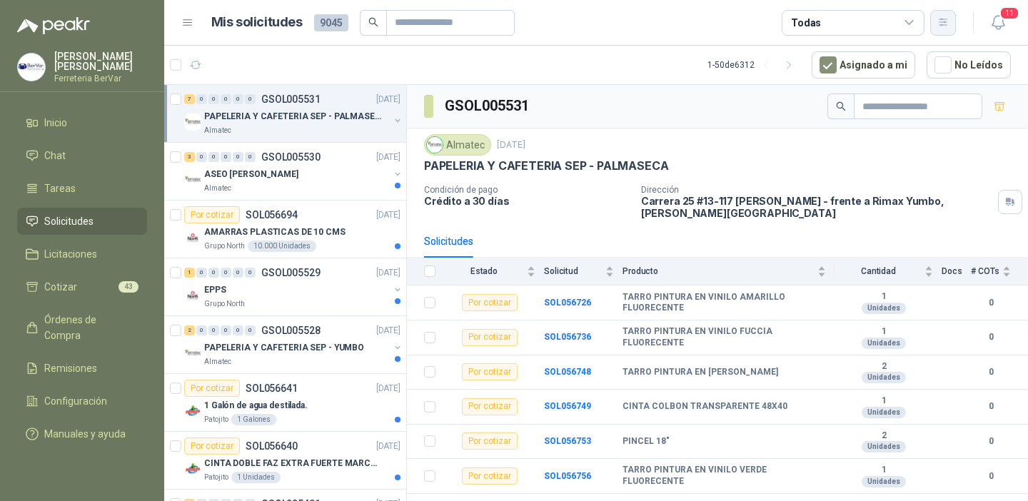
click at [942, 26] on icon "button" at bounding box center [943, 22] width 8 height 7
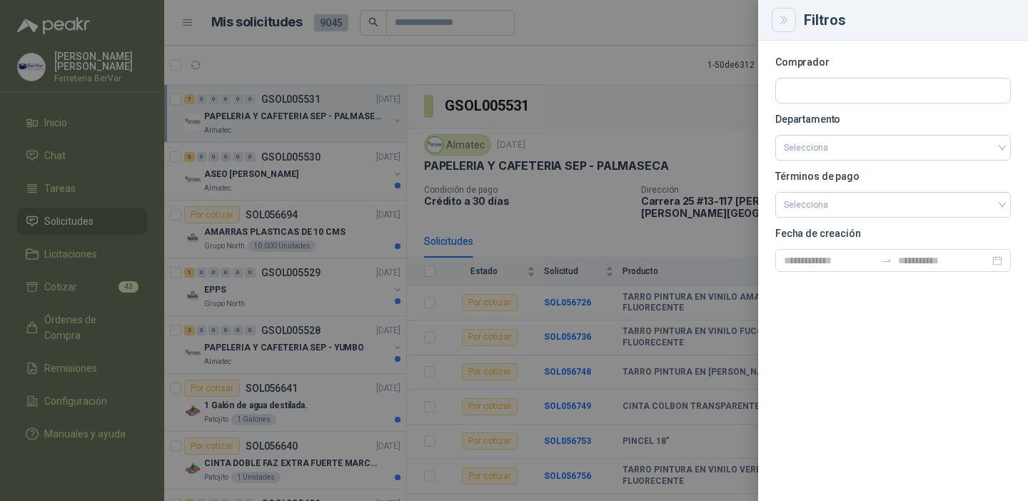
click at [780, 26] on button "Close" at bounding box center [784, 20] width 24 height 24
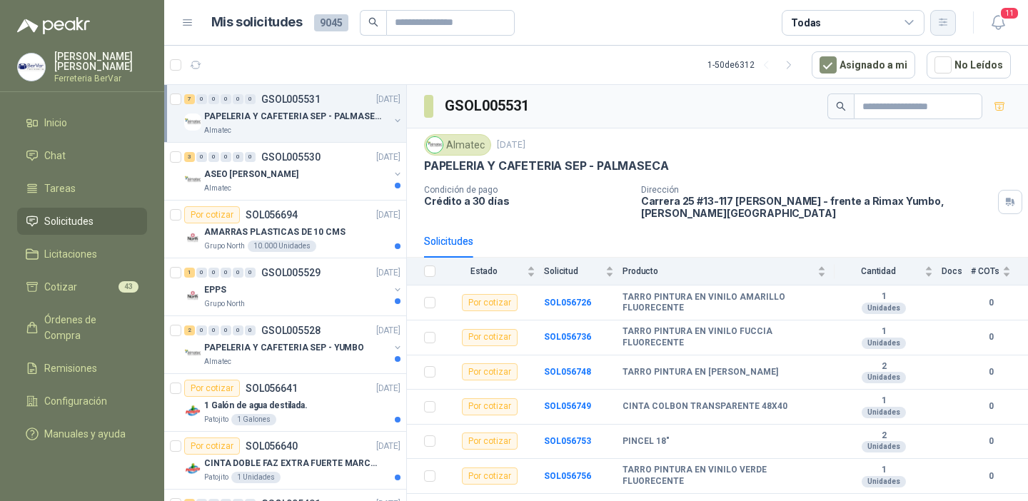
click at [933, 28] on button "button" at bounding box center [943, 23] width 26 height 26
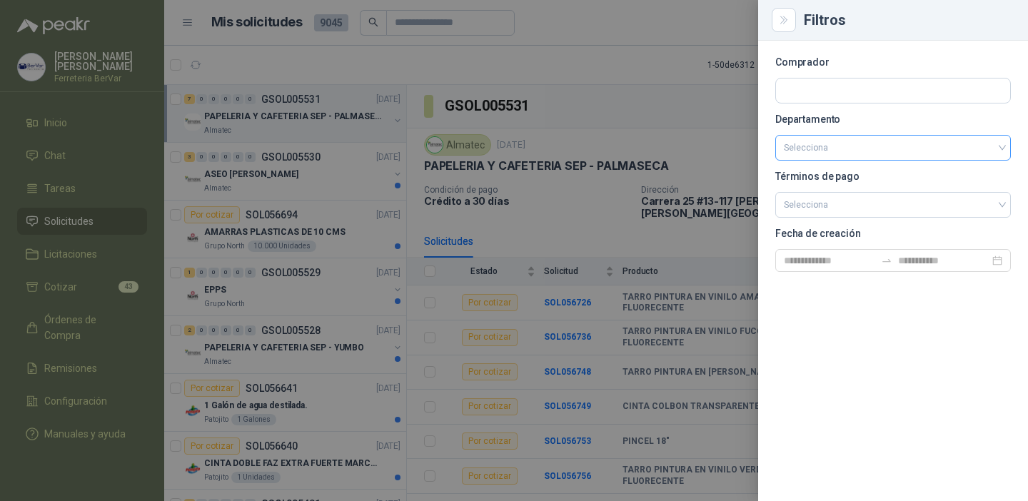
click at [826, 146] on input "search" at bounding box center [893, 148] width 218 height 24
click at [1007, 151] on div "Selecciona" at bounding box center [893, 148] width 236 height 26
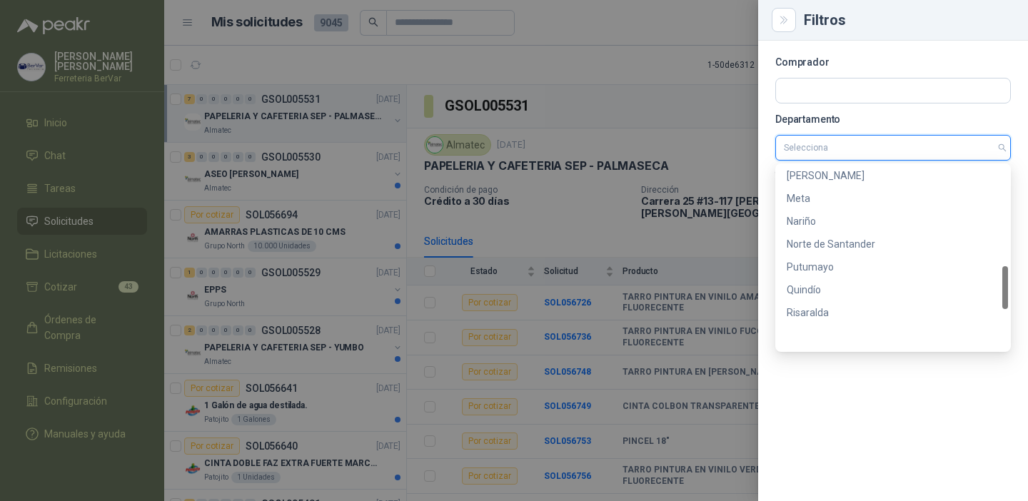
scroll to position [594, 0]
drag, startPoint x: 1006, startPoint y: 183, endPoint x: 1009, endPoint y: 338, distance: 154.2
click at [1009, 338] on div "5d89afd1-db97-4cbc-af50-b12800816976 Putumayo Quindío Risaralda Santander [GEOG…" at bounding box center [893, 257] width 236 height 188
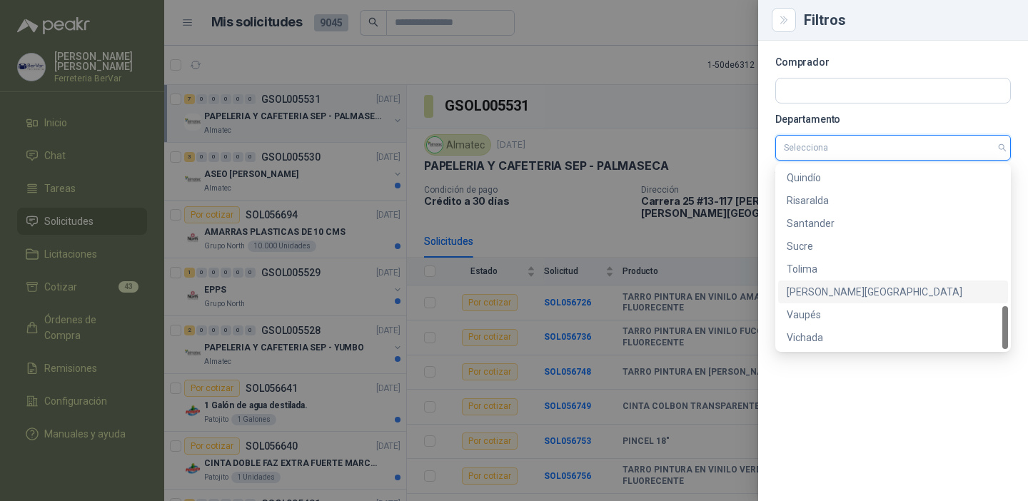
click at [845, 288] on div "[PERSON_NAME][GEOGRAPHIC_DATA]" at bounding box center [893, 292] width 213 height 16
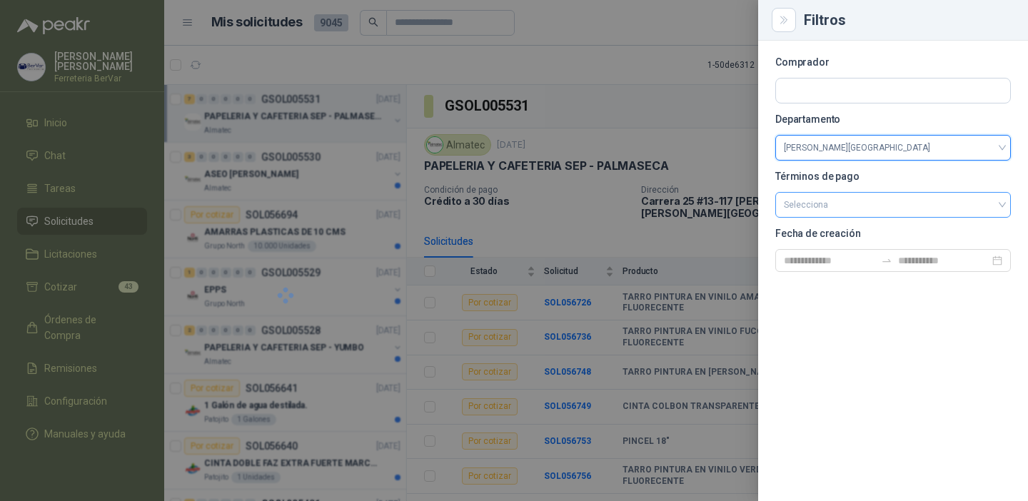
click at [859, 216] on span at bounding box center [893, 205] width 218 height 24
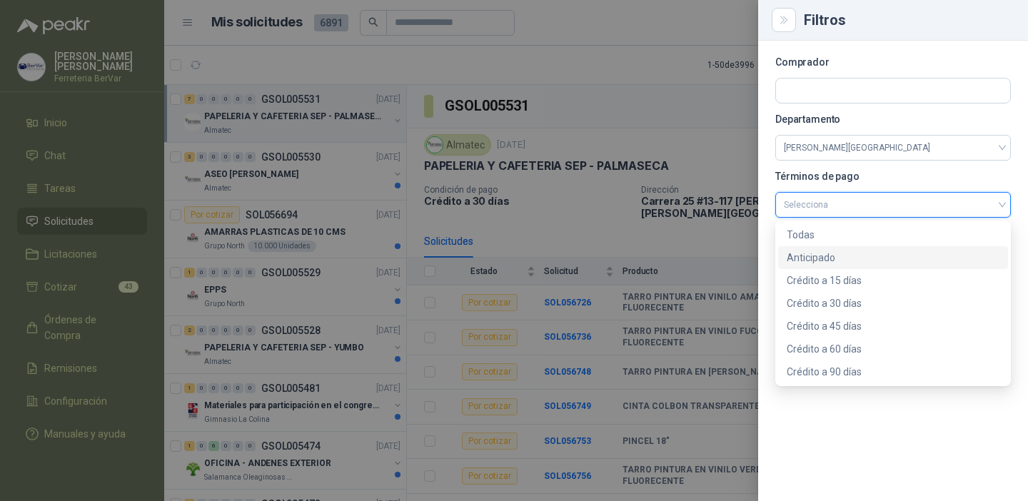
click at [868, 259] on div "Anticipado" at bounding box center [893, 258] width 213 height 16
click at [881, 211] on span "Anticipado" at bounding box center [893, 204] width 218 height 21
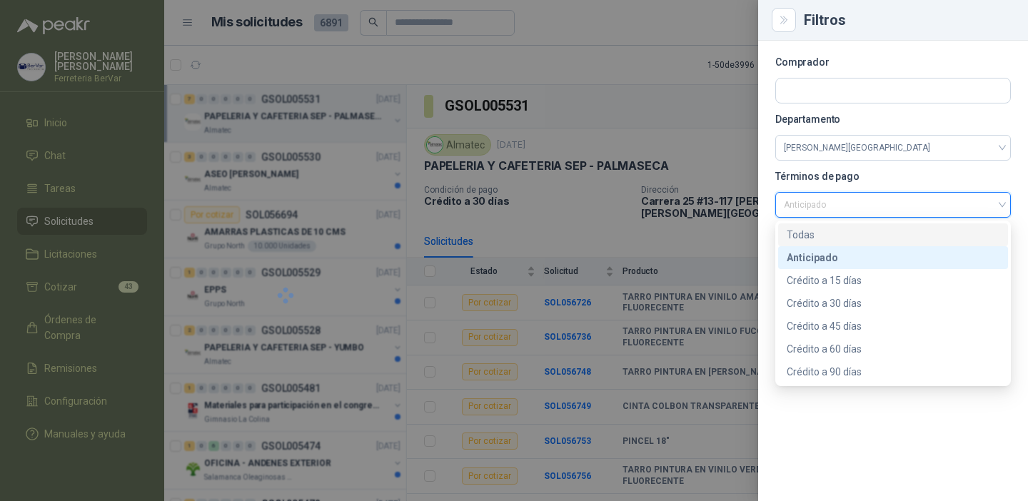
click at [882, 231] on div "Todas" at bounding box center [893, 235] width 213 height 16
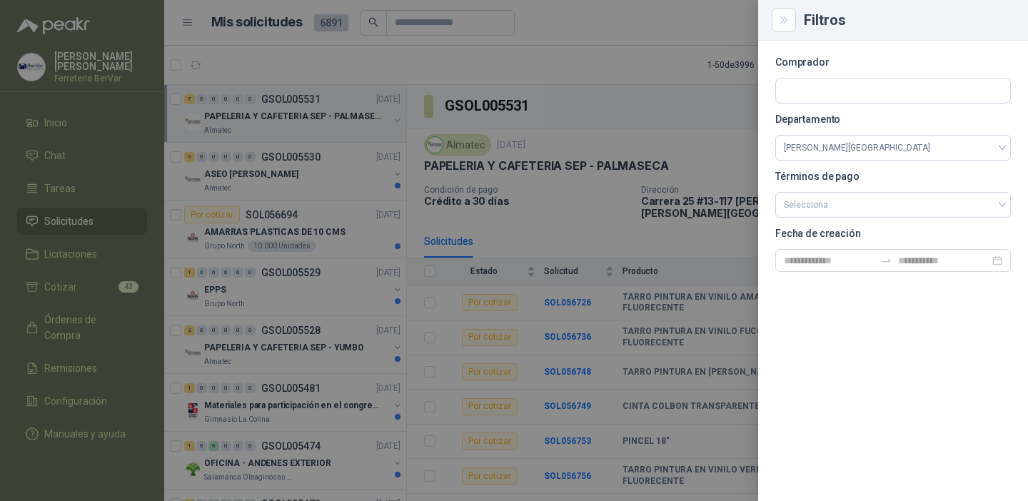
click at [687, 121] on div at bounding box center [514, 250] width 1028 height 501
